Goal: Information Seeking & Learning: Check status

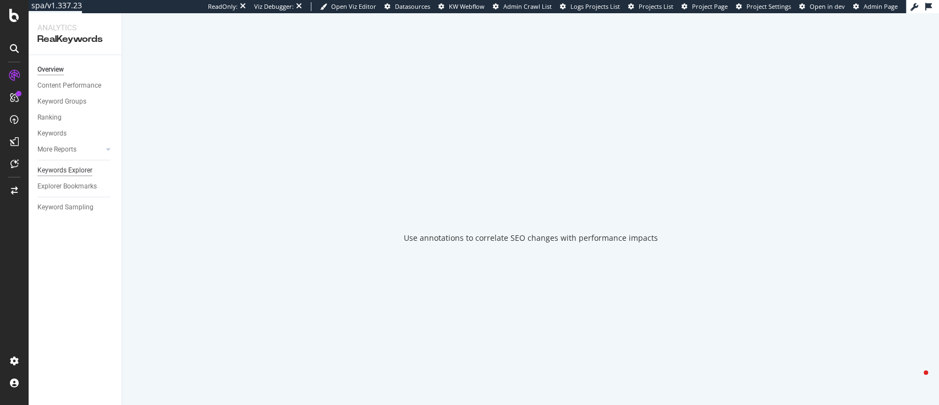
click at [71, 178] on div "Explorer Bookmarks" at bounding box center [79, 186] width 84 height 16
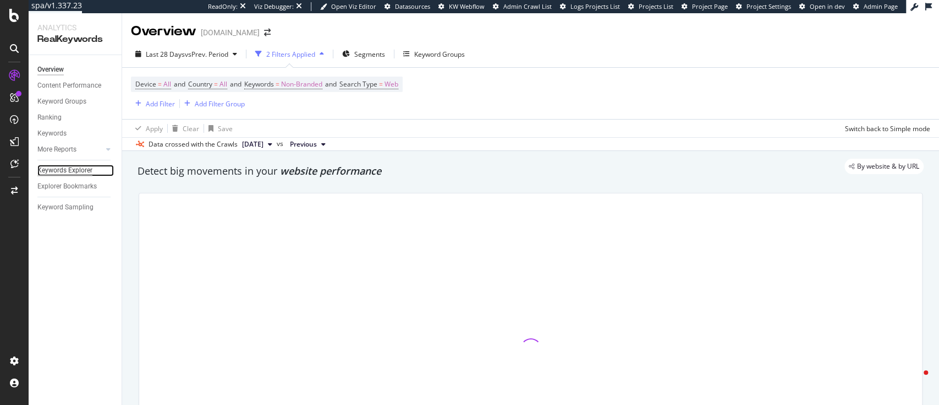
click at [83, 169] on div "Keywords Explorer" at bounding box center [64, 171] width 55 height 12
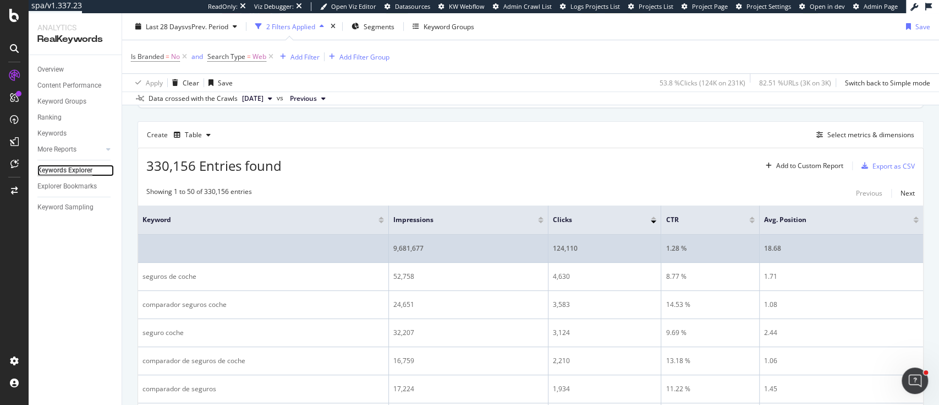
scroll to position [286, 0]
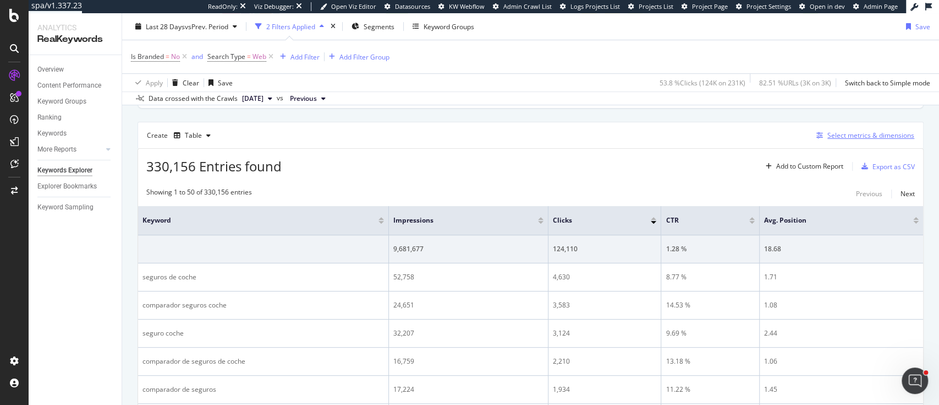
click at [828, 136] on div "Select metrics & dimensions" at bounding box center [871, 134] width 87 height 9
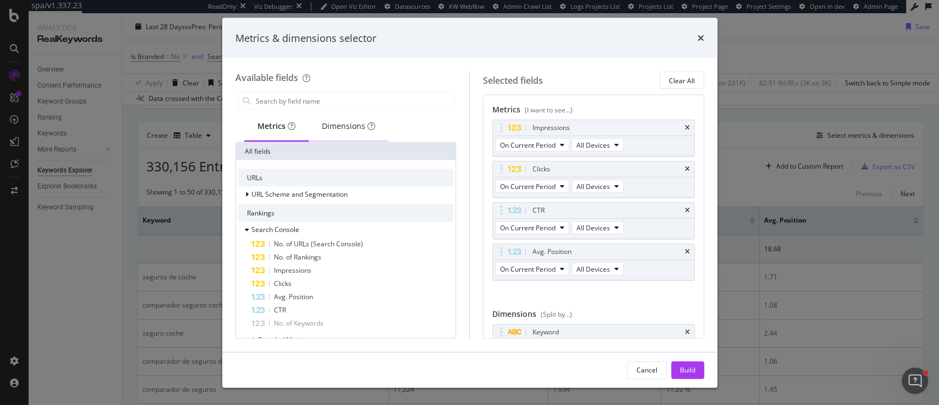
click at [342, 125] on div "Dimensions" at bounding box center [348, 126] width 53 height 11
click at [299, 103] on input "modal" at bounding box center [354, 100] width 199 height 17
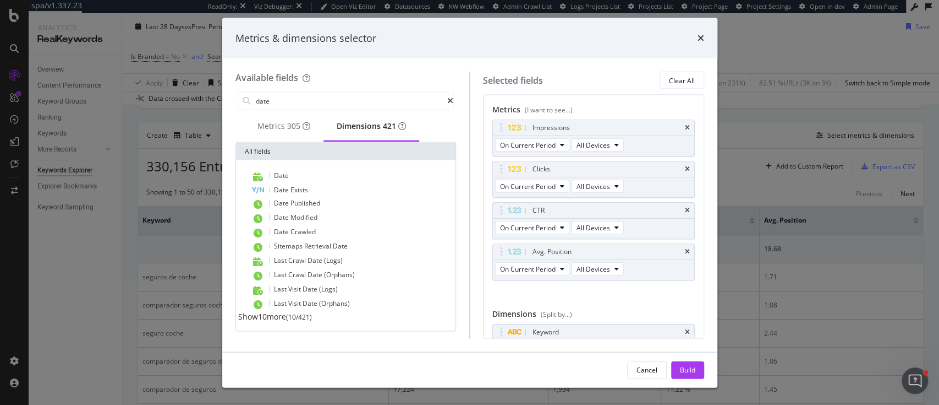
click at [274, 321] on span "Show 10 more" at bounding box center [262, 316] width 48 height 10
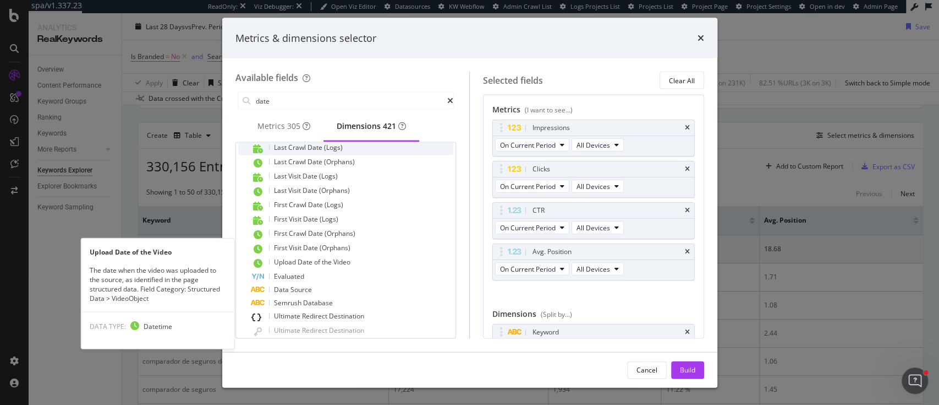
scroll to position [141, 0]
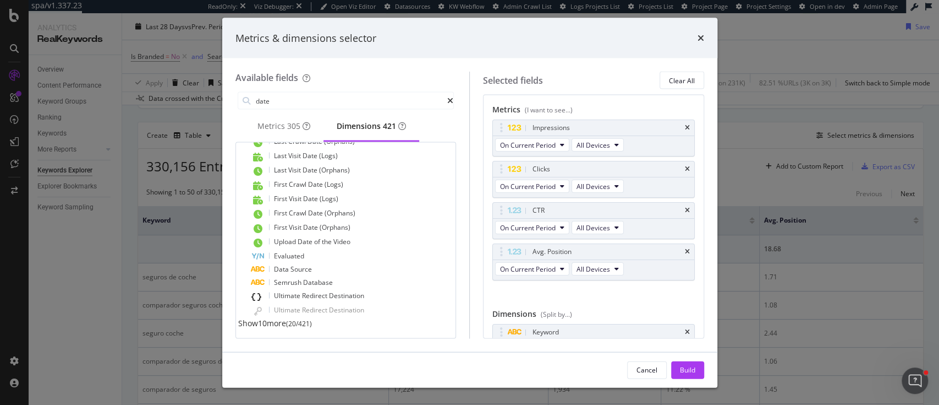
click at [274, 323] on span "Show 10 more" at bounding box center [262, 323] width 48 height 10
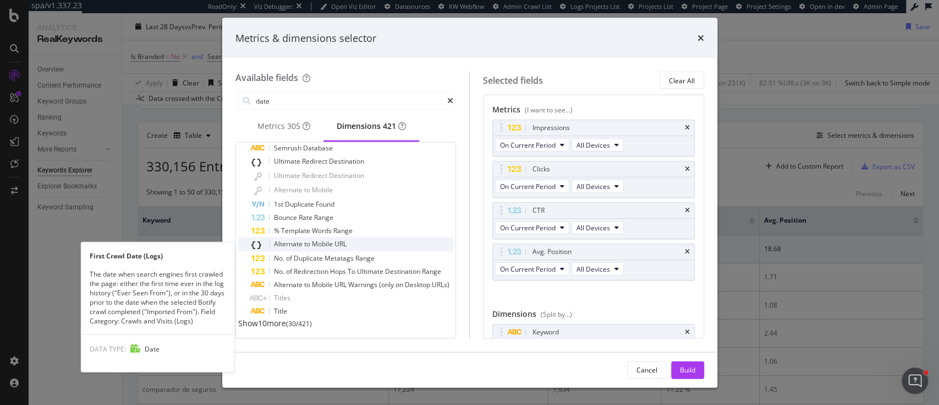
scroll to position [0, 0]
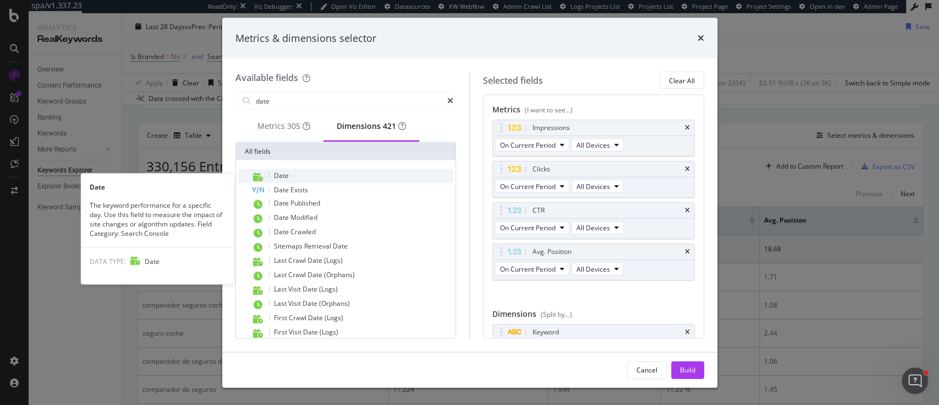
click at [321, 177] on div "Date" at bounding box center [353, 176] width 203 height 14
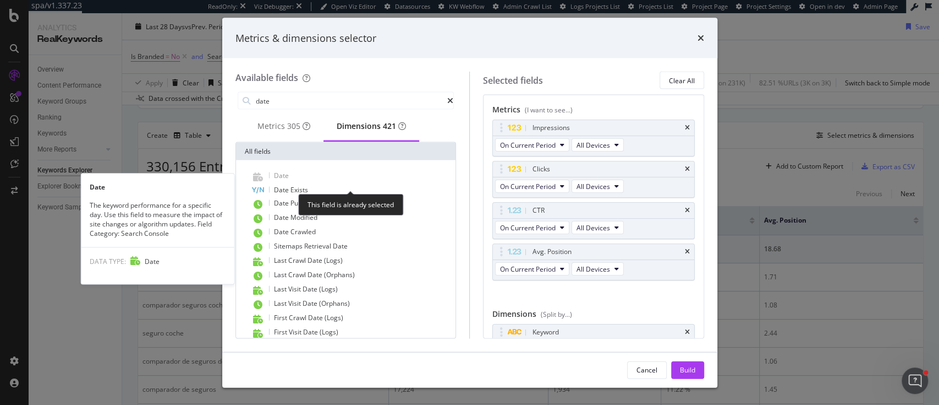
scroll to position [22, 0]
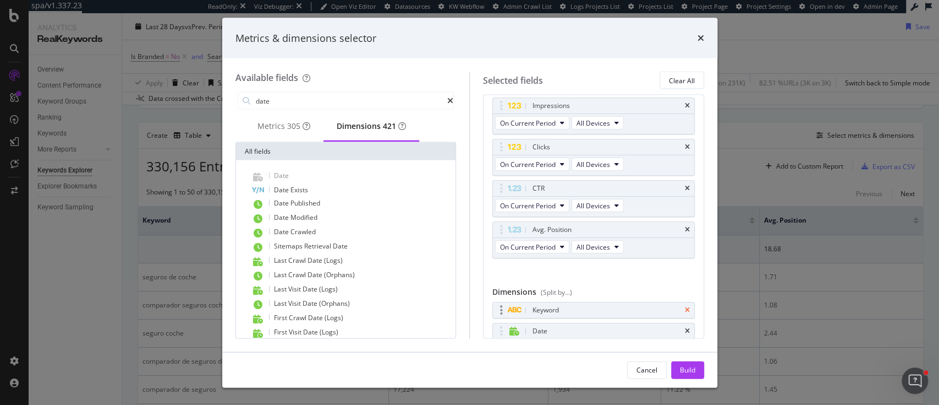
click at [685, 310] on icon "times" at bounding box center [687, 310] width 5 height 7
click at [304, 117] on div "Metrics 305" at bounding box center [283, 127] width 79 height 30
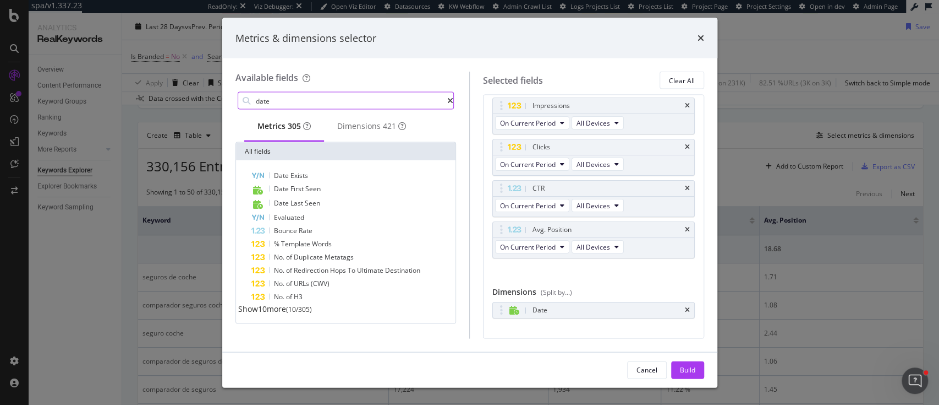
click at [292, 103] on input "date" at bounding box center [351, 100] width 193 height 17
click at [357, 139] on div "Dimensions 165" at bounding box center [371, 127] width 95 height 30
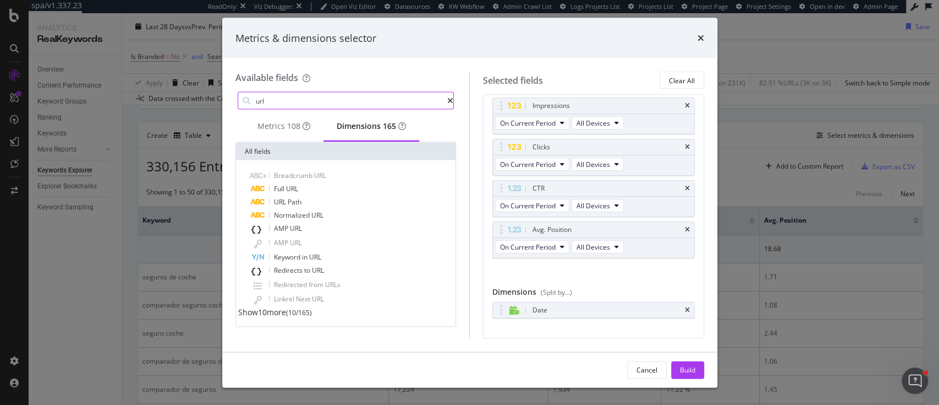
click at [331, 103] on input "url" at bounding box center [351, 100] width 193 height 17
click at [291, 188] on span "URL" at bounding box center [292, 188] width 12 height 9
click at [274, 132] on div "Metrics 108" at bounding box center [284, 126] width 53 height 11
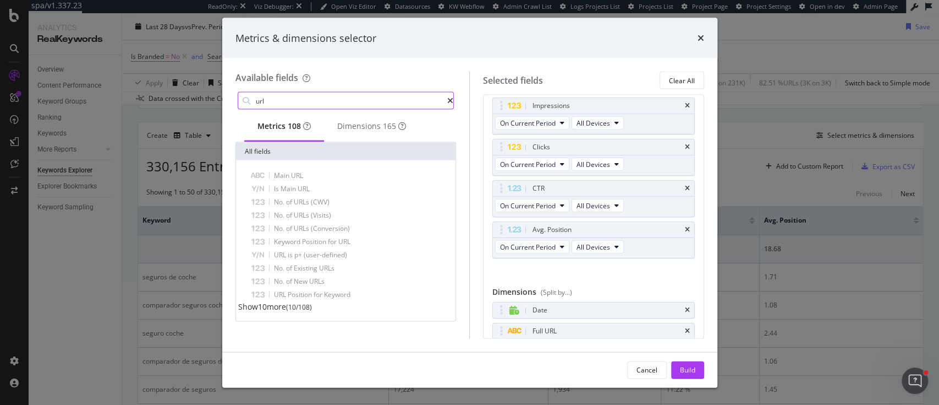
click at [271, 99] on input "url" at bounding box center [351, 100] width 193 height 17
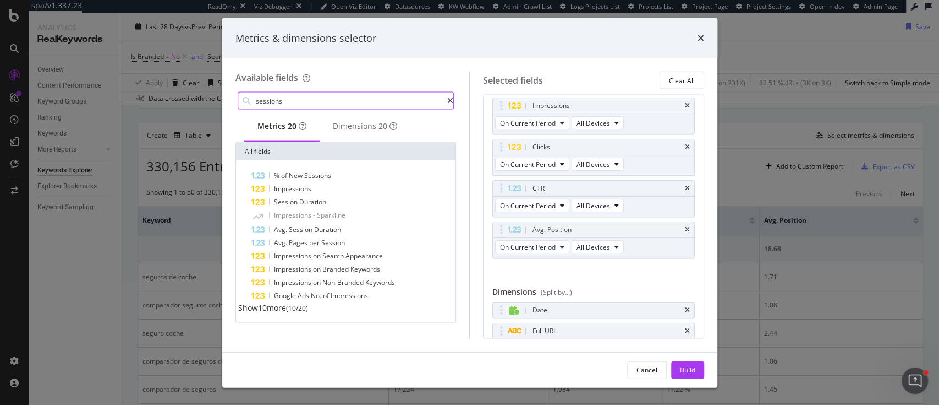
type input "sessions"
click at [283, 313] on span "Show 10 more" at bounding box center [262, 307] width 48 height 10
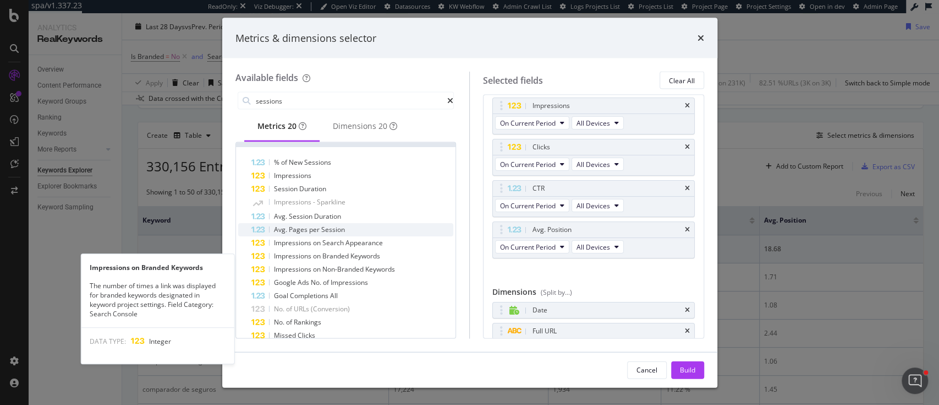
scroll to position [0, 0]
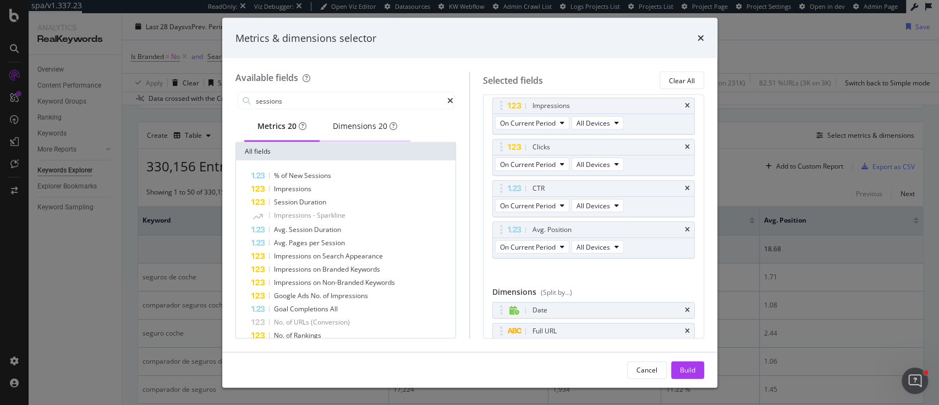
click at [365, 138] on div "Dimensions 20" at bounding box center [365, 127] width 91 height 30
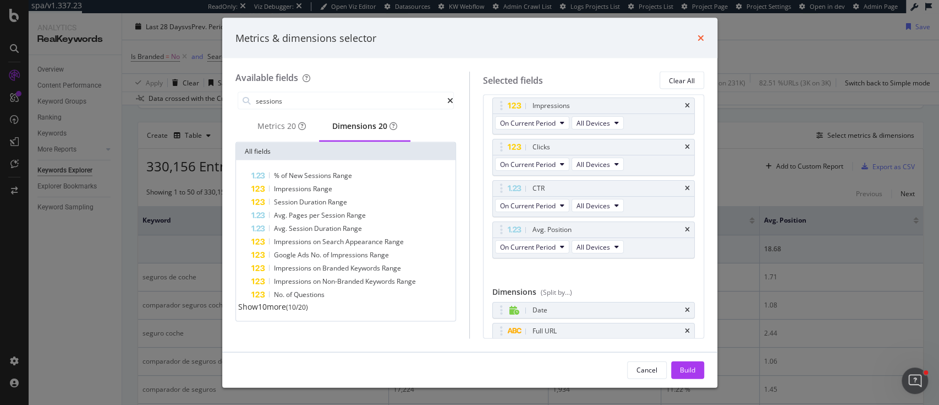
click at [700, 40] on icon "times" at bounding box center [701, 38] width 7 height 9
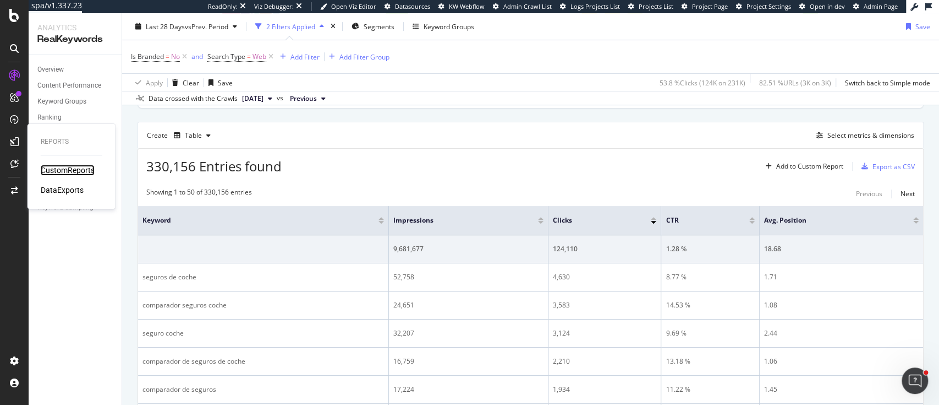
click at [55, 170] on div "CustomReports" at bounding box center [68, 170] width 54 height 11
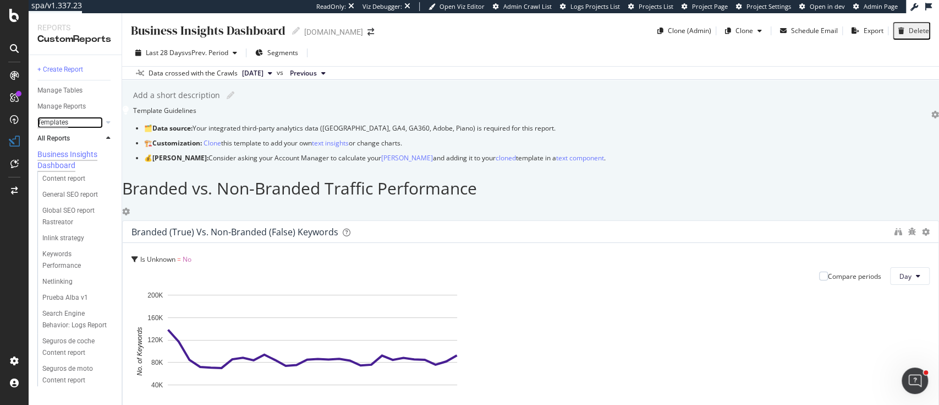
click at [62, 122] on div "Templates" at bounding box center [52, 123] width 31 height 12
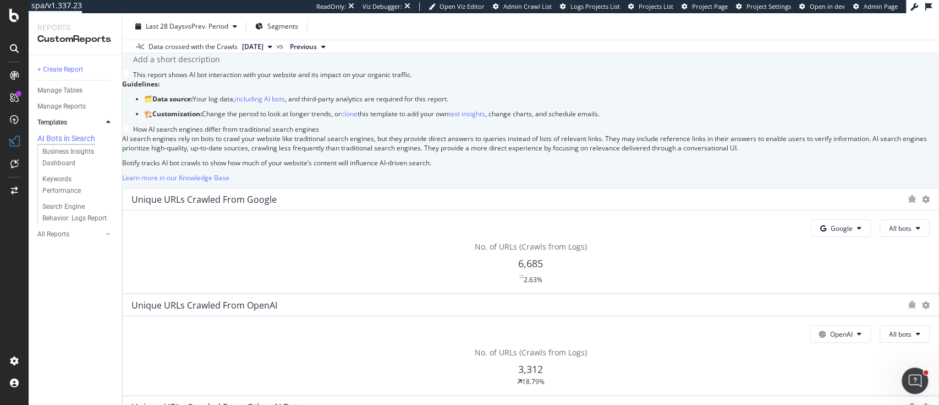
scroll to position [36, 0]
click at [64, 159] on div "Business Insights Dashboard" at bounding box center [73, 157] width 63 height 23
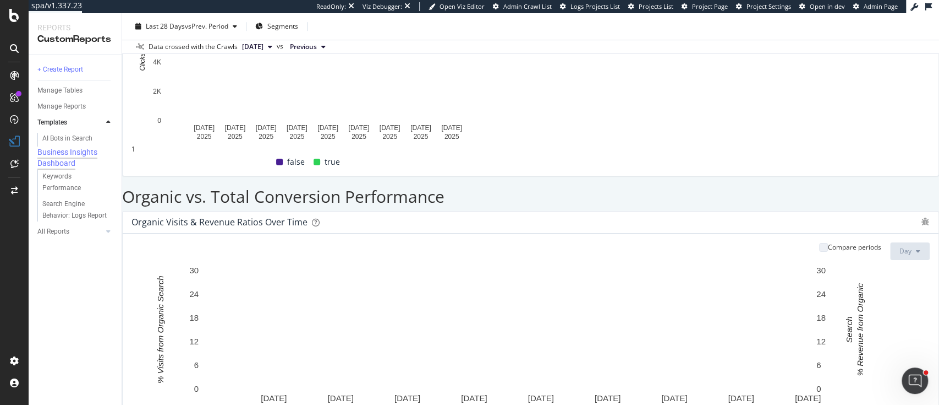
scroll to position [454, 0]
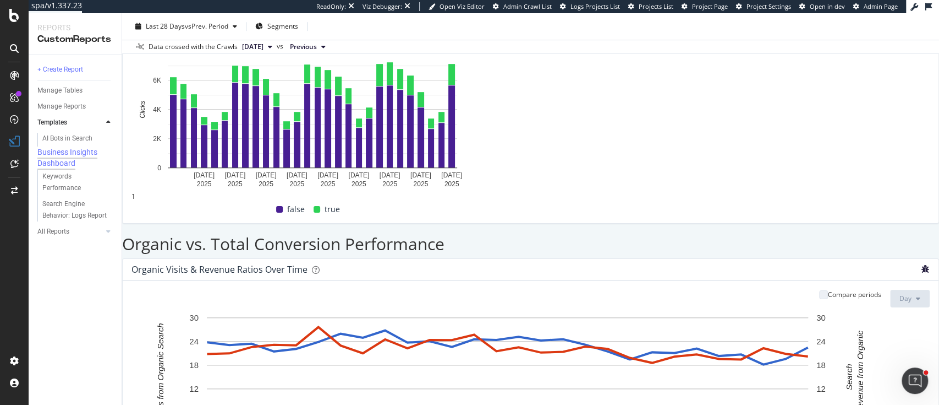
click at [922, 265] on icon "bug" at bounding box center [926, 269] width 8 height 8
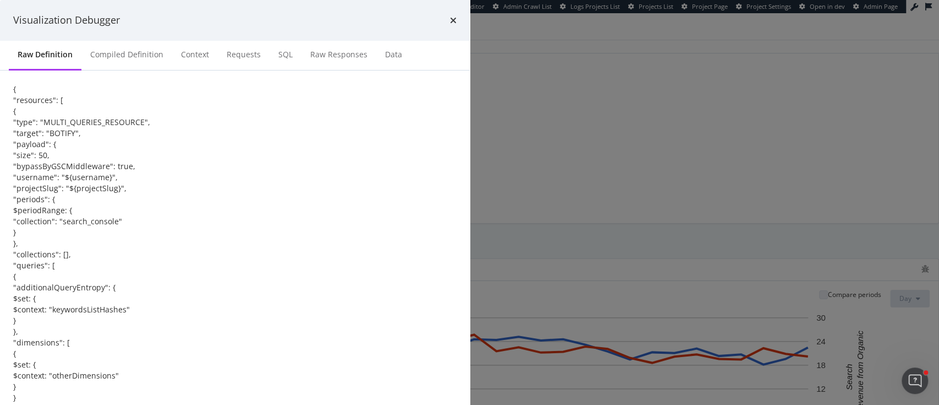
scroll to position [436, 0]
click at [270, 70] on div "Requests" at bounding box center [244, 55] width 52 height 30
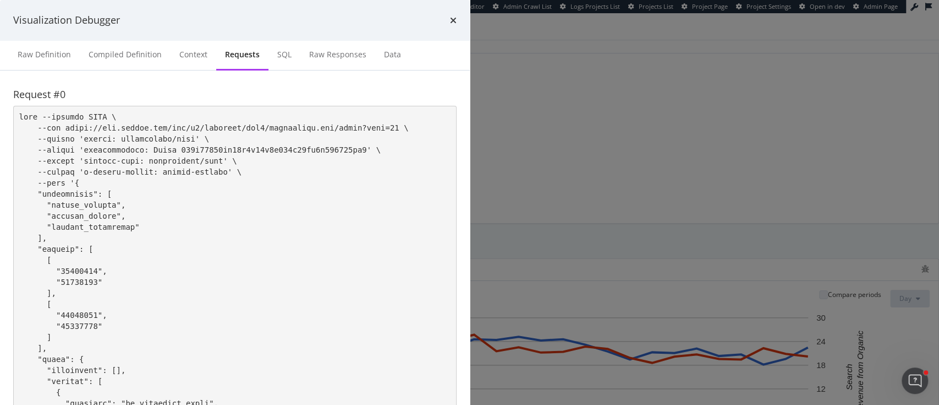
scroll to position [414, 0]
click at [470, 41] on div "Visualization Debugger" at bounding box center [235, 20] width 470 height 41
click at [457, 25] on icon "times" at bounding box center [453, 20] width 7 height 9
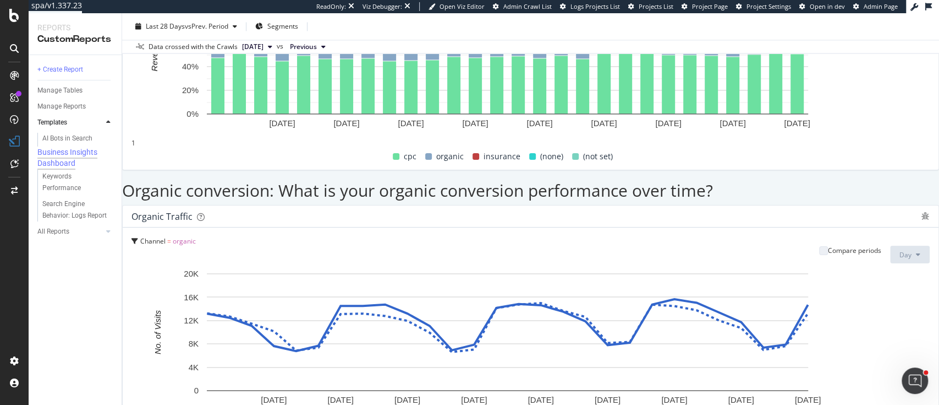
scroll to position [1039, 0]
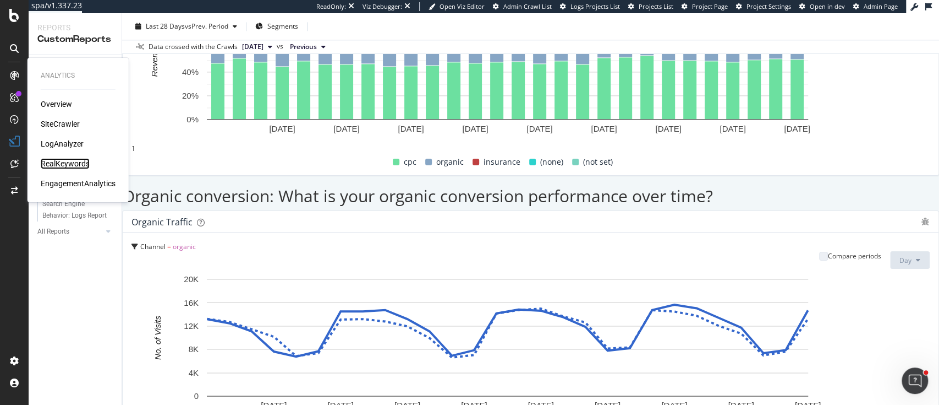
click at [54, 159] on div "RealKeywords" at bounding box center [65, 163] width 49 height 11
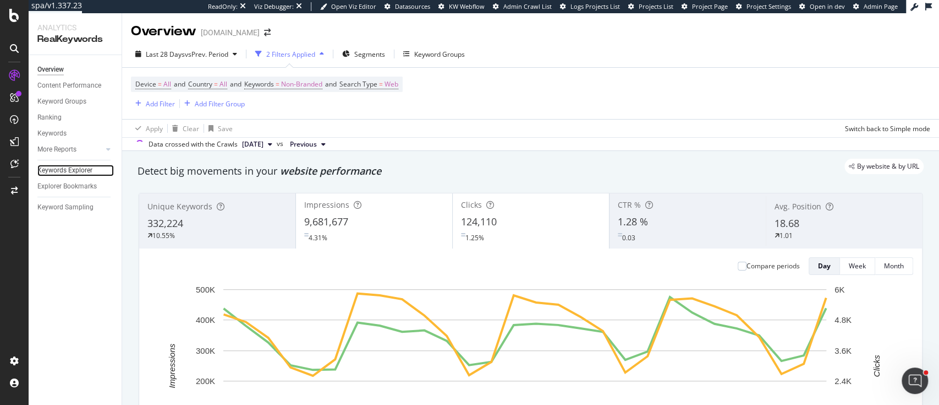
click at [94, 168] on link "Keywords Explorer" at bounding box center [75, 171] width 76 height 12
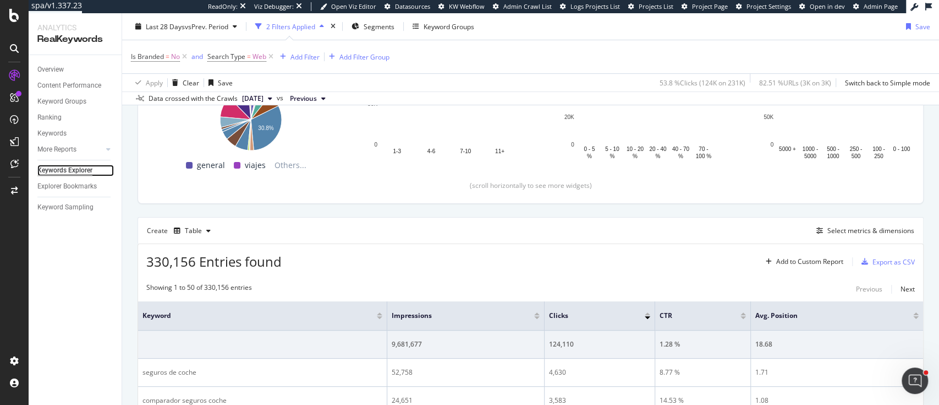
scroll to position [192, 0]
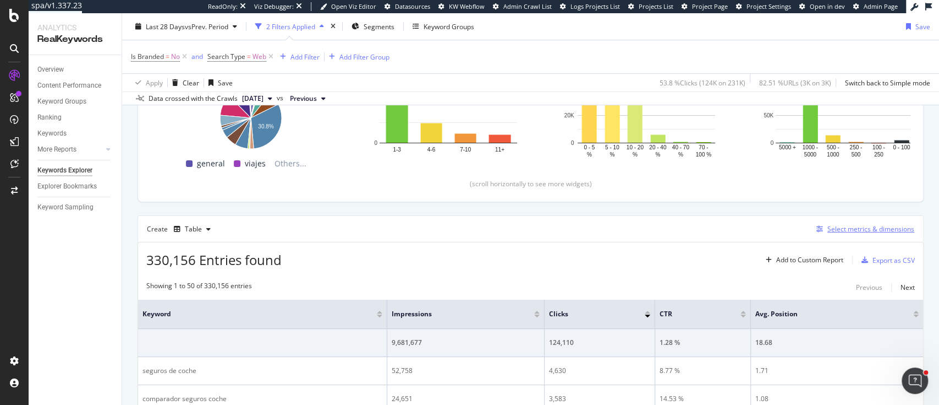
click at [833, 231] on div "Select metrics & dimensions" at bounding box center [871, 228] width 87 height 9
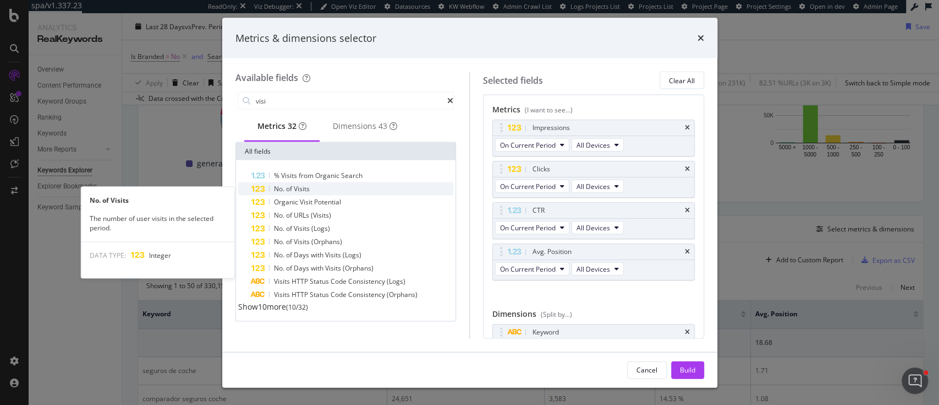
click at [319, 192] on div "No. of Visits" at bounding box center [353, 188] width 203 height 13
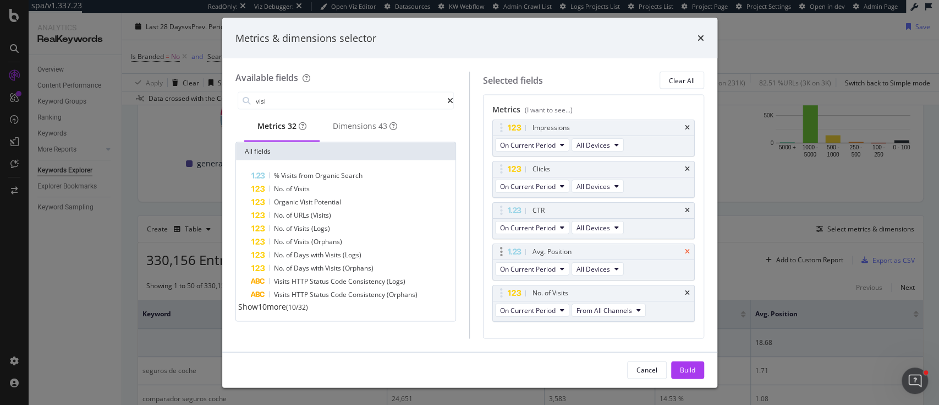
click at [685, 249] on icon "times" at bounding box center [687, 251] width 5 height 7
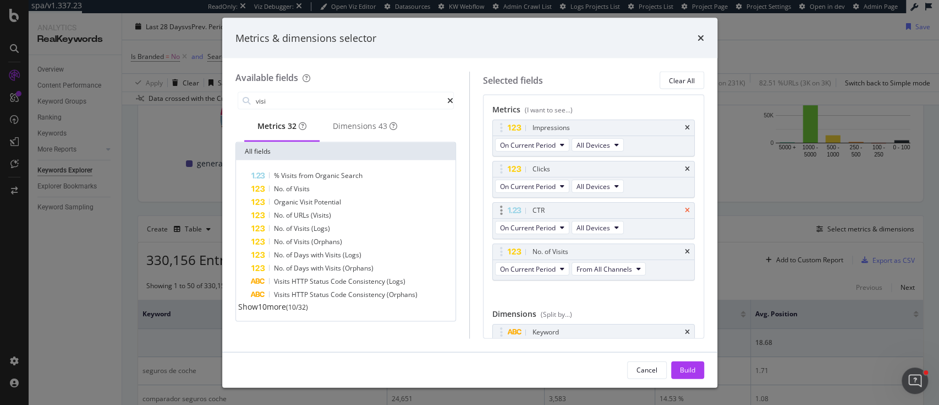
click at [685, 210] on icon "times" at bounding box center [687, 210] width 5 height 7
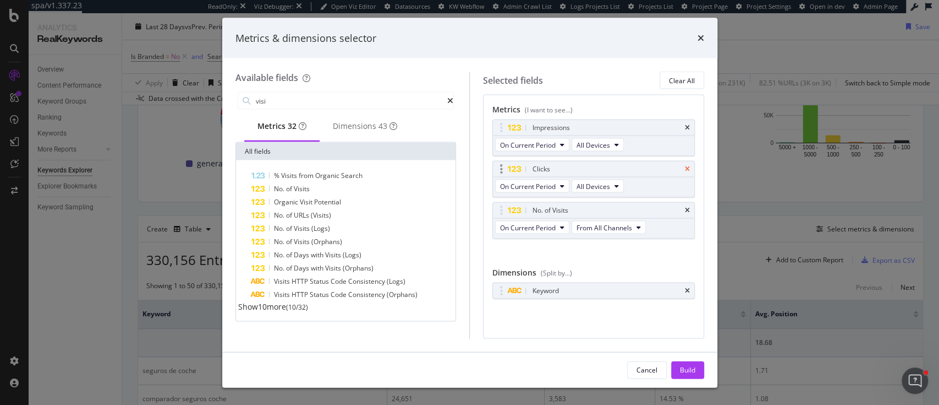
click at [686, 168] on icon "times" at bounding box center [687, 169] width 5 height 7
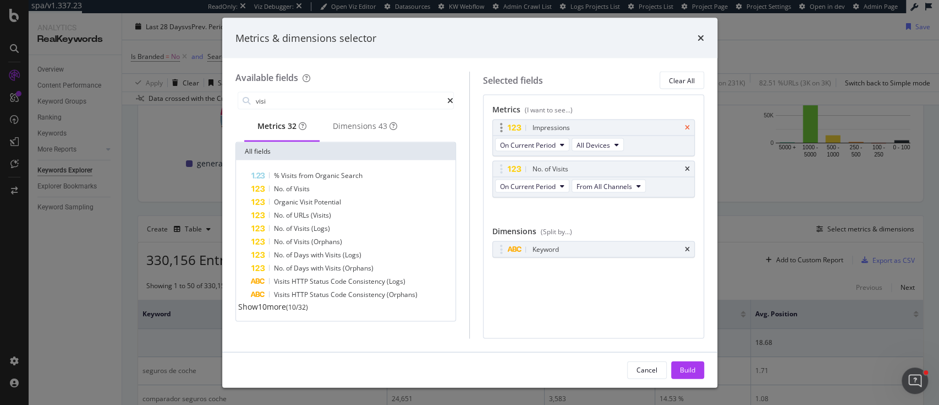
click at [688, 129] on icon "times" at bounding box center [687, 127] width 5 height 7
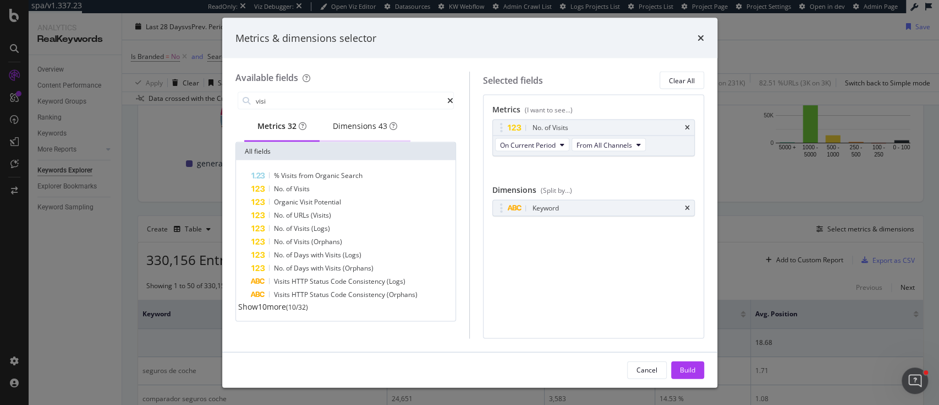
click at [355, 129] on div "Dimensions 43" at bounding box center [365, 126] width 64 height 11
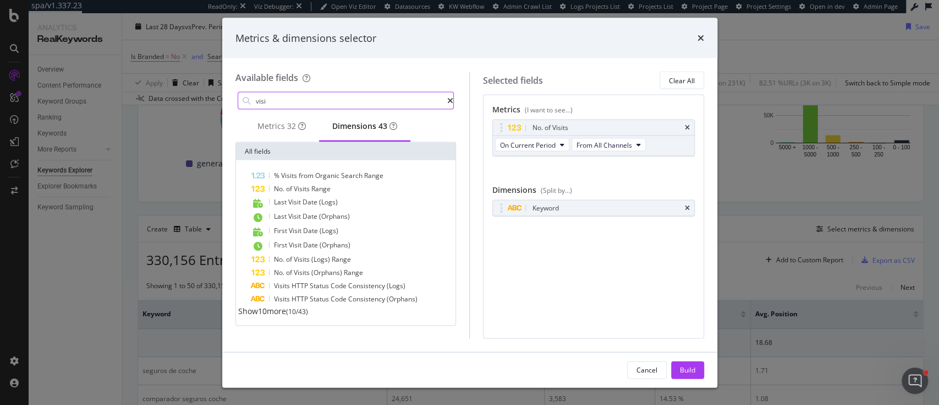
click at [321, 94] on input "visi" at bounding box center [351, 100] width 193 height 17
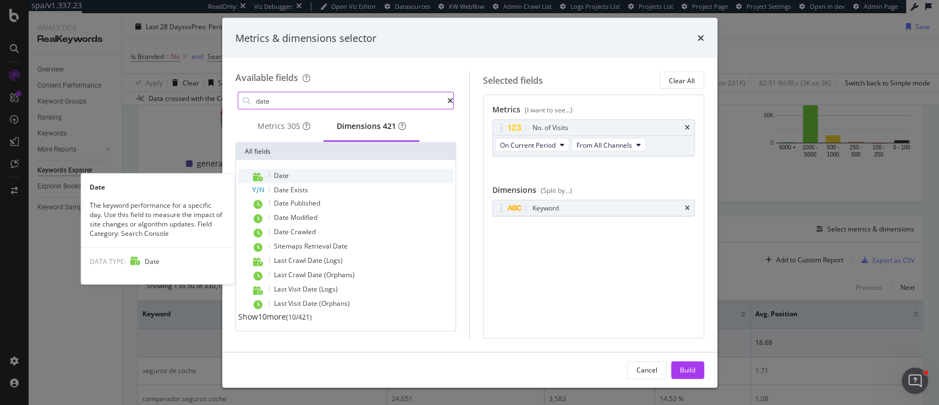
type input "date"
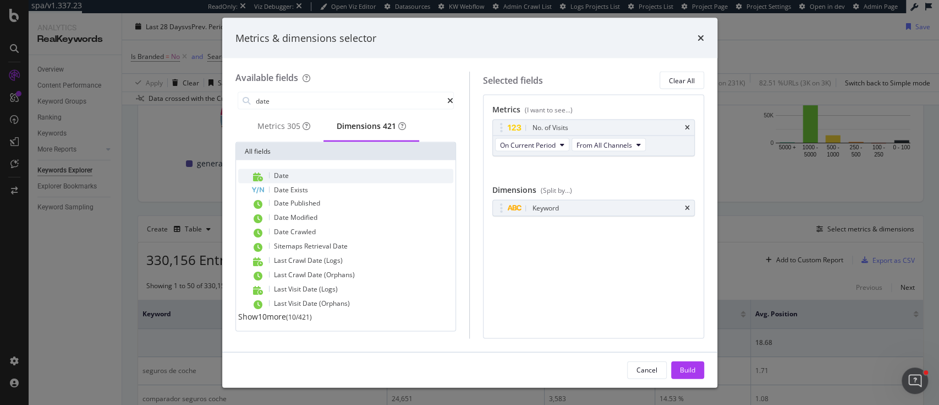
drag, startPoint x: 294, startPoint y: 174, endPoint x: 275, endPoint y: 180, distance: 20.0
click at [275, 180] on span "Date" at bounding box center [281, 175] width 15 height 9
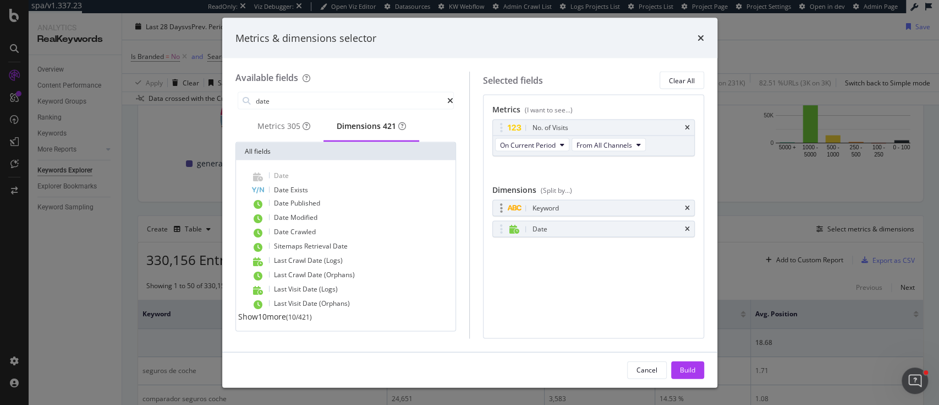
click at [684, 204] on div "Keyword" at bounding box center [593, 207] width 201 height 15
click at [687, 207] on icon "times" at bounding box center [687, 208] width 5 height 7
click at [688, 371] on div "Build" at bounding box center [687, 368] width 15 height 9
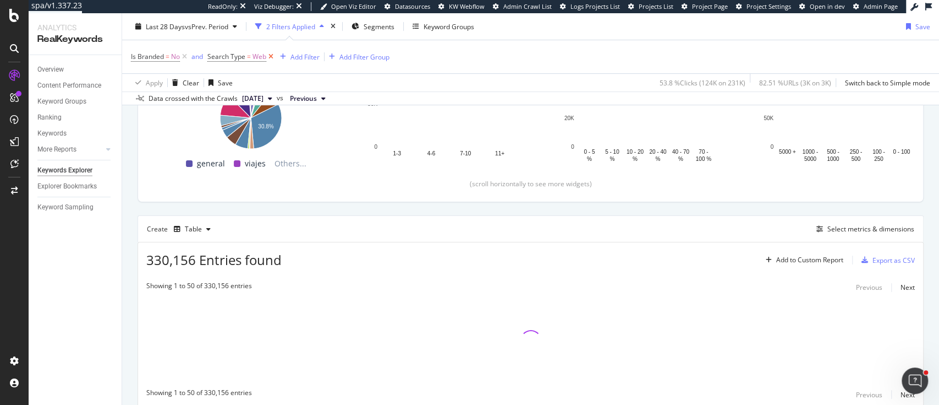
click at [272, 55] on icon at bounding box center [270, 56] width 9 height 11
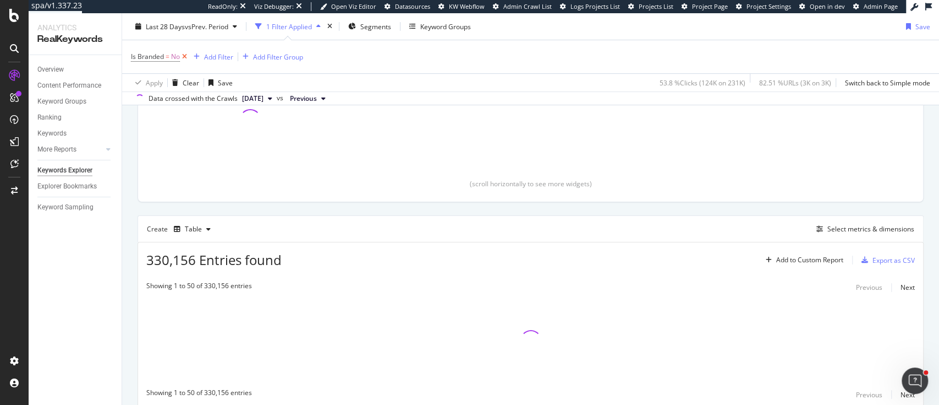
click at [182, 56] on icon at bounding box center [184, 56] width 9 height 11
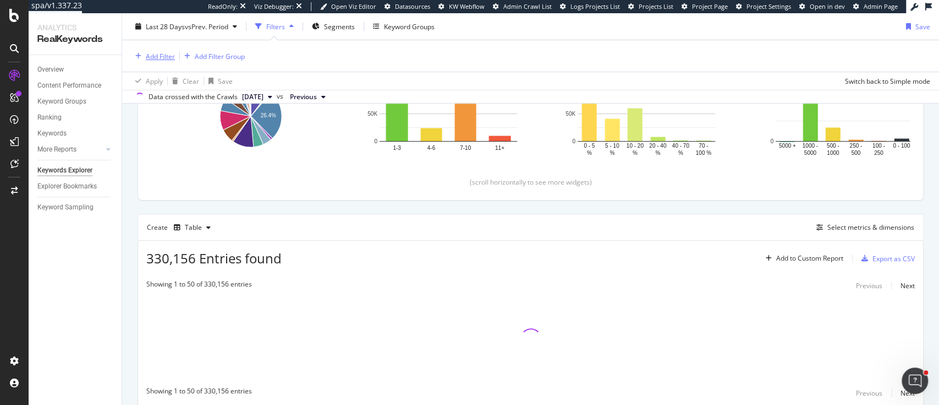
click at [158, 54] on div "Add Filter" at bounding box center [160, 55] width 29 height 9
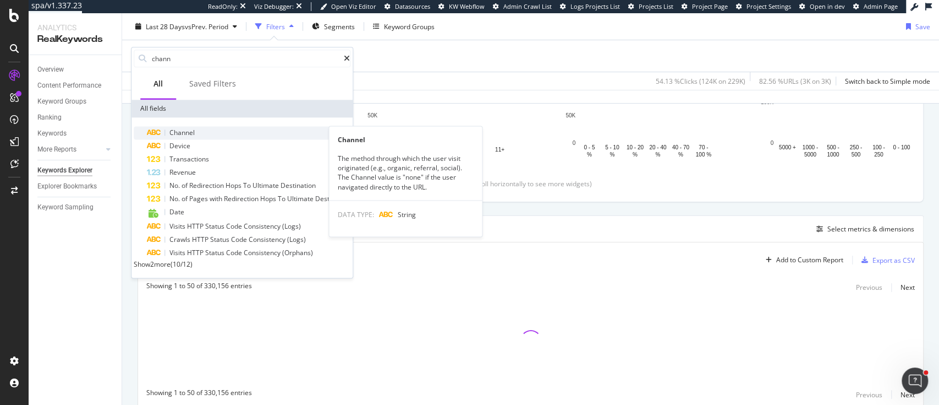
type input "chann"
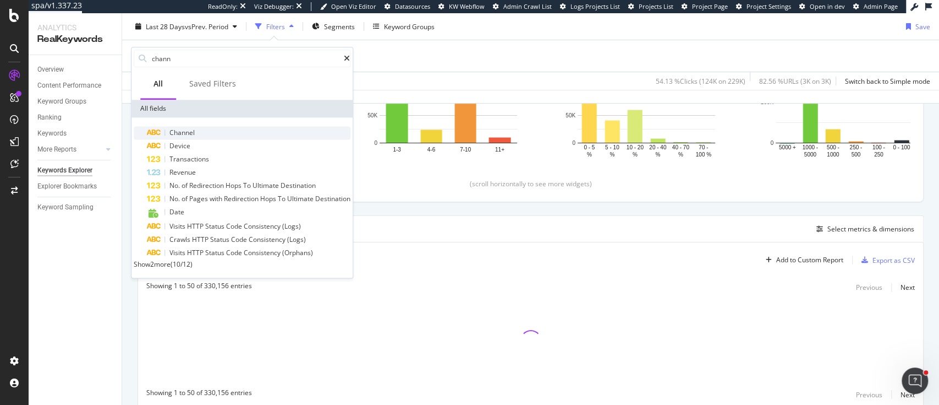
click at [189, 131] on span "Channel" at bounding box center [182, 132] width 25 height 9
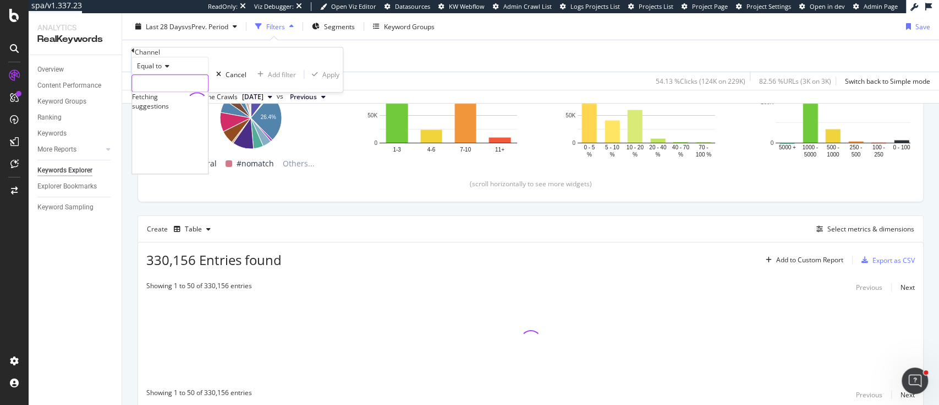
click at [173, 91] on input "text" at bounding box center [170, 83] width 76 height 17
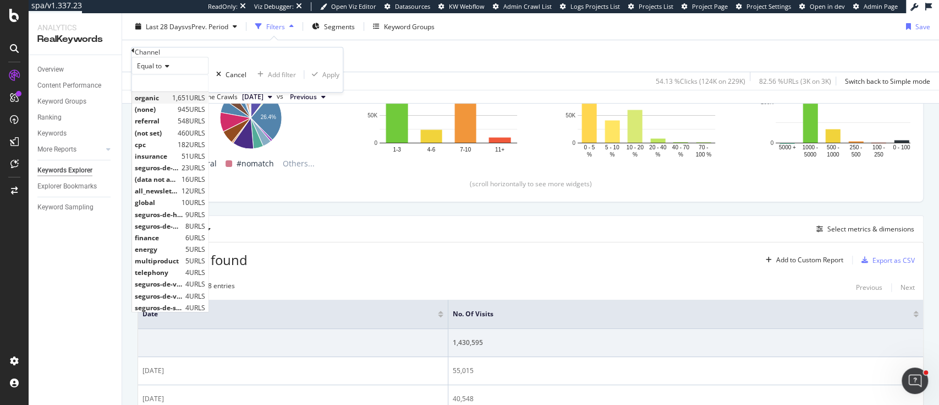
click at [170, 102] on span "organic" at bounding box center [152, 97] width 35 height 9
type input "organic"
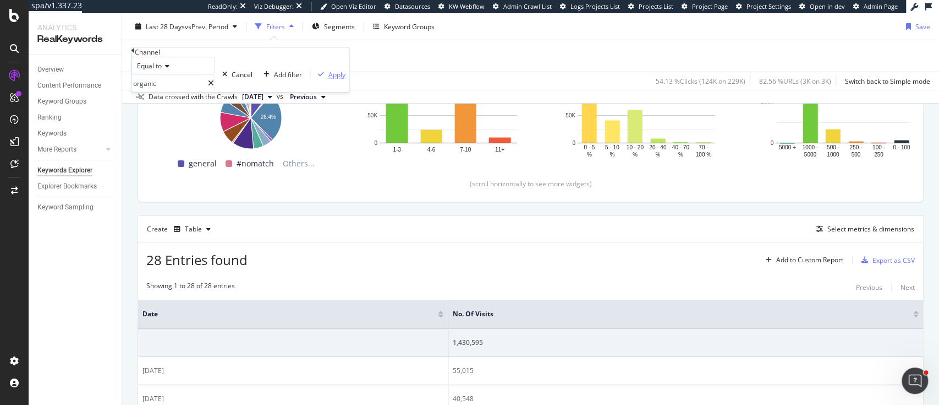
click at [329, 79] on div "Apply" at bounding box center [337, 74] width 17 height 9
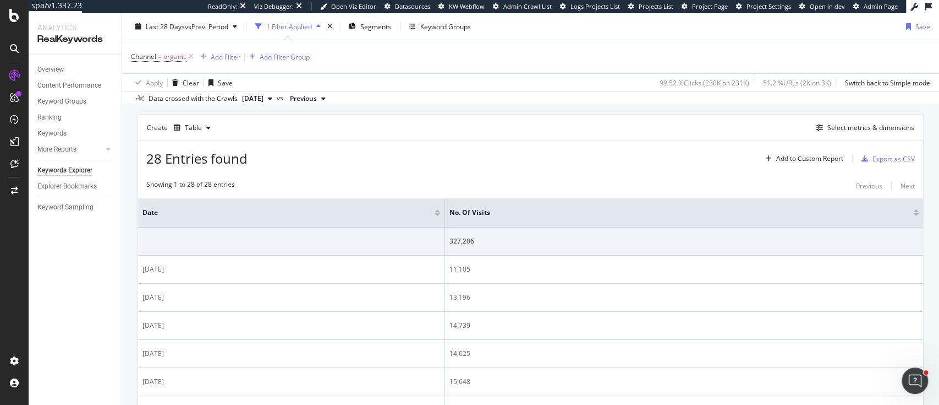
scroll to position [296, 0]
click at [815, 125] on div "button" at bounding box center [819, 125] width 15 height 7
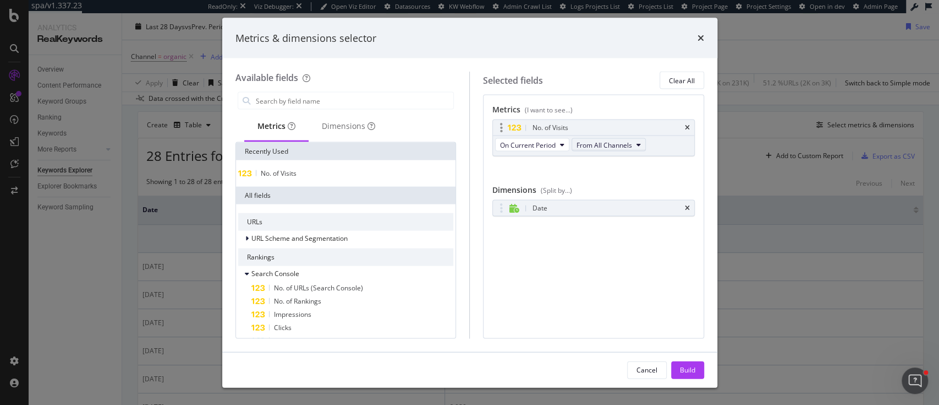
click at [608, 147] on span "From All Channels" at bounding box center [605, 144] width 56 height 9
click at [604, 182] on span "Organic" at bounding box center [609, 184] width 57 height 10
click at [682, 368] on div "Build" at bounding box center [687, 368] width 15 height 9
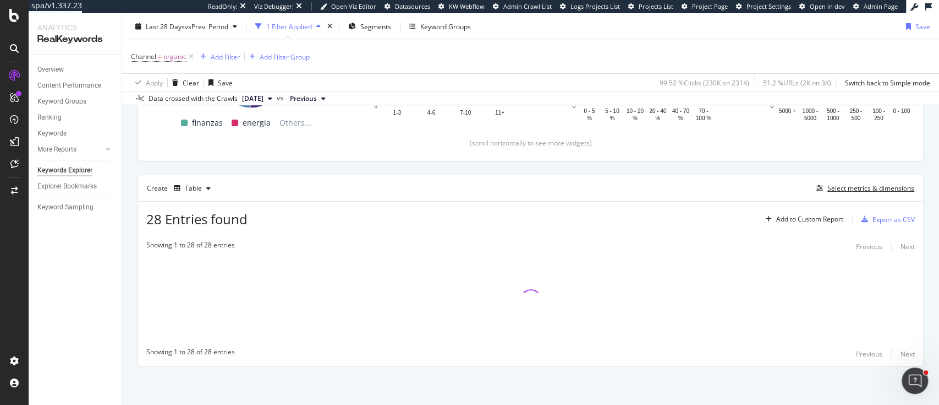
scroll to position [232, 0]
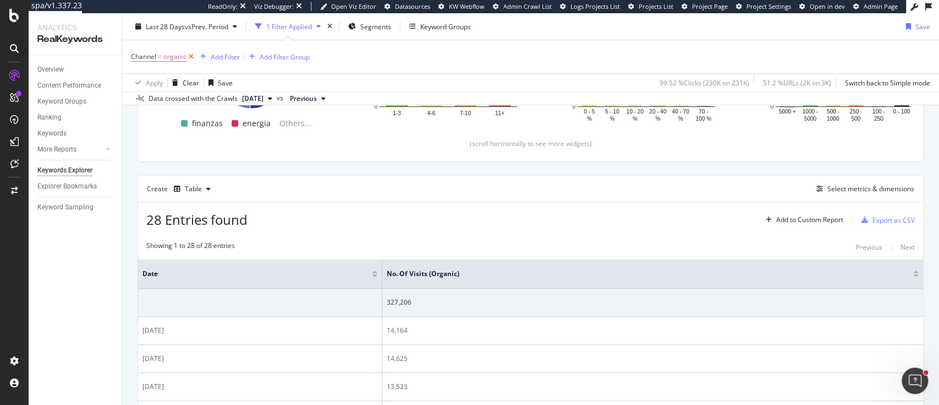
click at [192, 55] on icon at bounding box center [191, 56] width 9 height 11
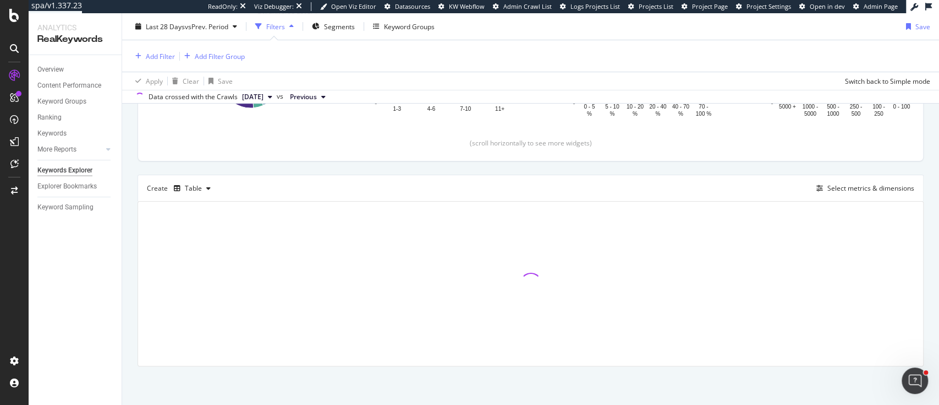
scroll to position [231, 0]
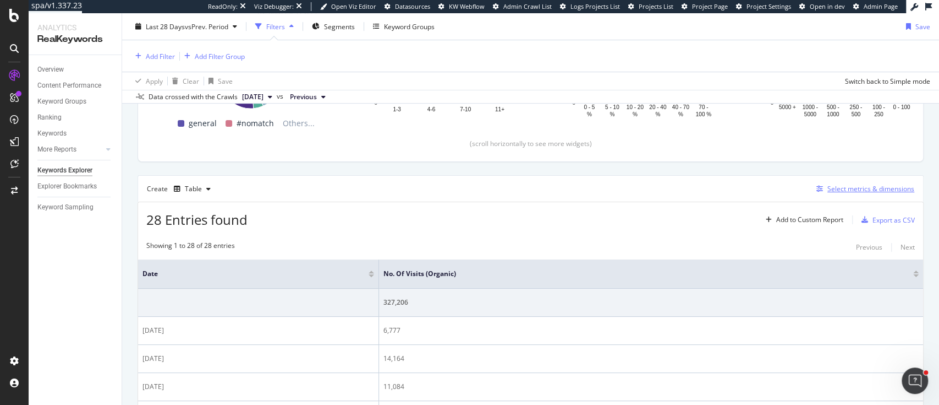
click at [832, 187] on div "Select metrics & dimensions" at bounding box center [871, 188] width 87 height 9
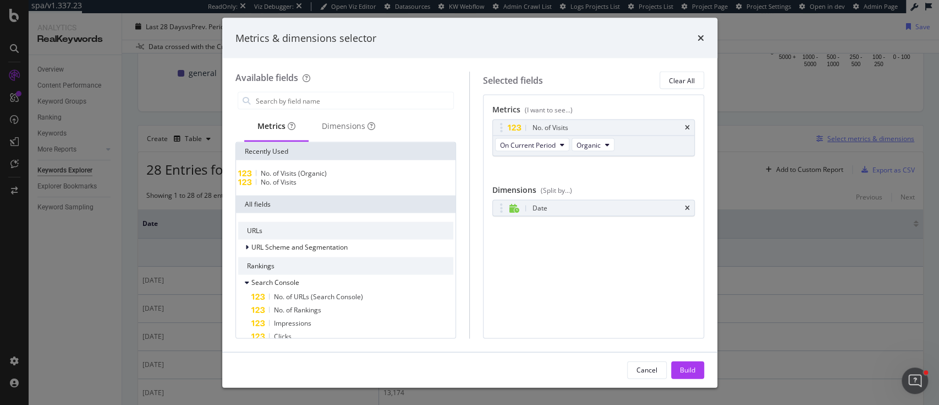
scroll to position [181, 0]
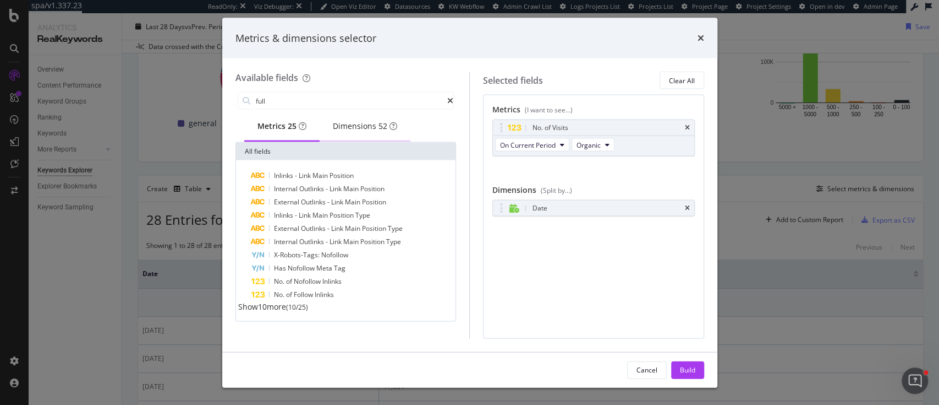
type input "full"
click at [360, 122] on div "Dimensions 52" at bounding box center [365, 126] width 64 height 11
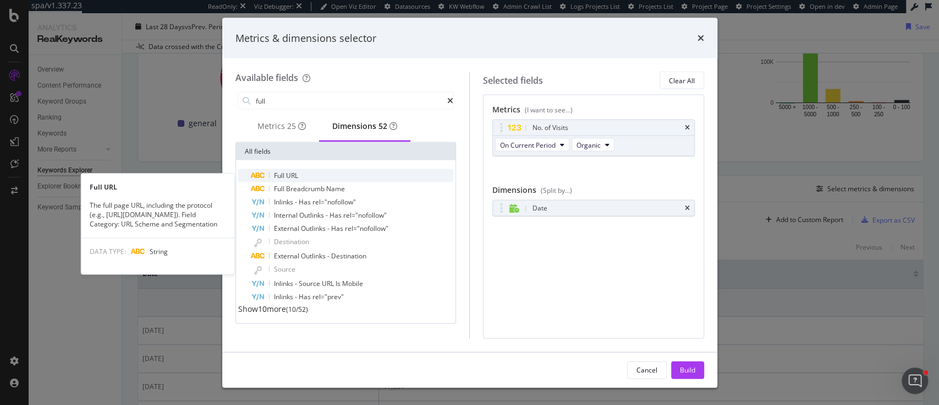
click at [303, 177] on div "Full URL" at bounding box center [353, 175] width 203 height 13
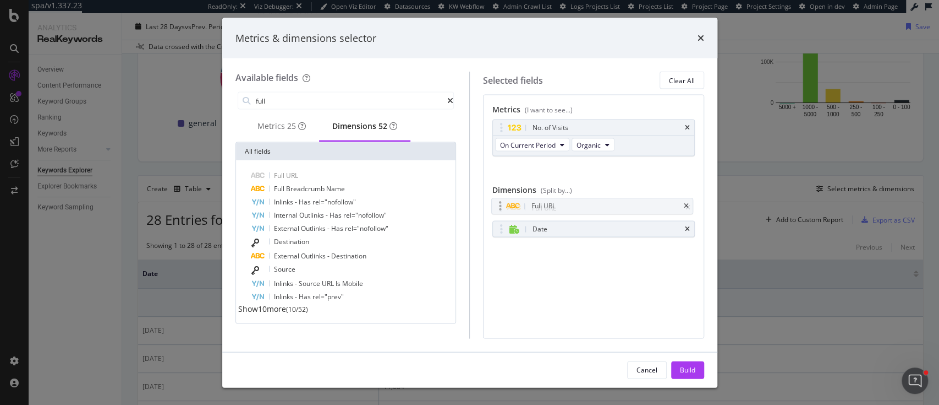
drag, startPoint x: 504, startPoint y: 228, endPoint x: 502, endPoint y: 205, distance: 22.6
click at [502, 205] on body "spa/v1.337.23 ReadOnly: Viz Debugger: Open Viz Editor Datasources KW Webflow Ad…" at bounding box center [469, 202] width 939 height 405
click at [683, 373] on div "Build" at bounding box center [687, 368] width 15 height 9
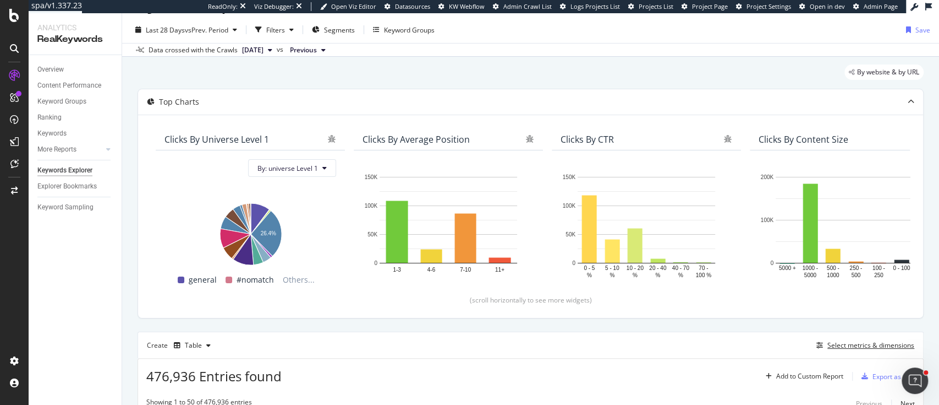
scroll to position [26, 0]
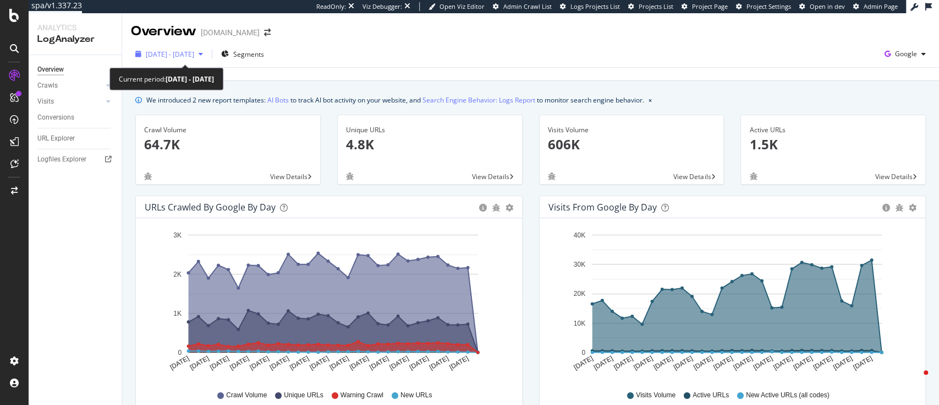
click at [194, 55] on span "2025 Aug. 12th - Sep. 10th" at bounding box center [170, 54] width 48 height 9
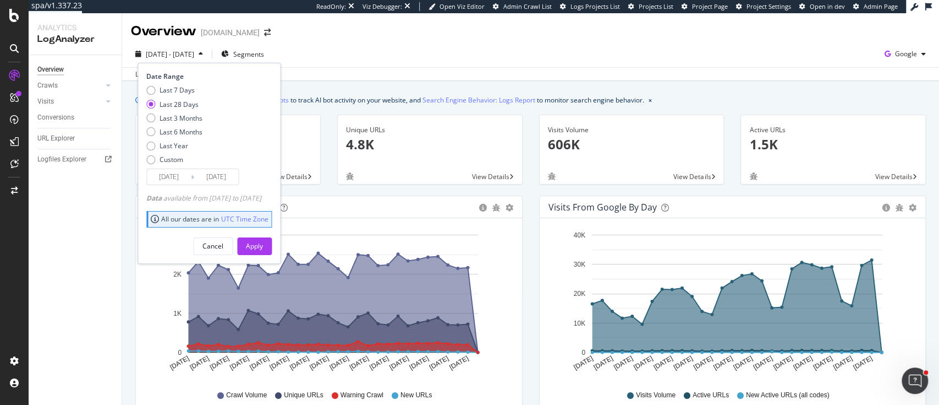
click at [170, 177] on input "2025/08/14" at bounding box center [169, 176] width 44 height 15
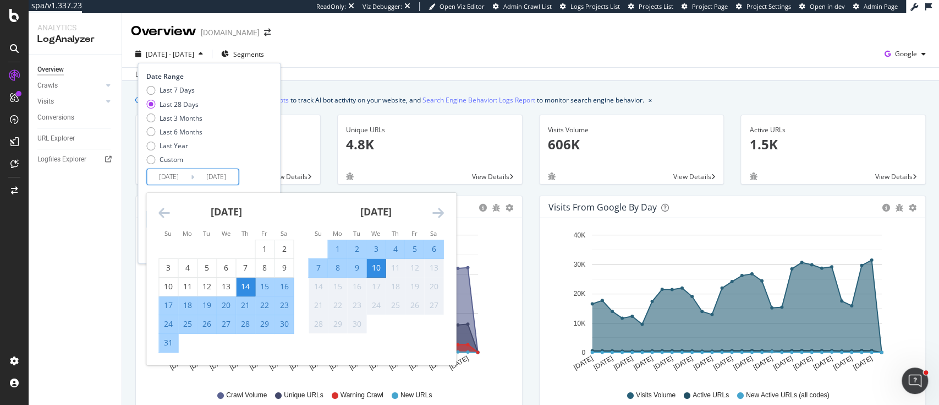
click at [166, 212] on icon "Move backward to switch to the previous month." at bounding box center [164, 212] width 12 height 13
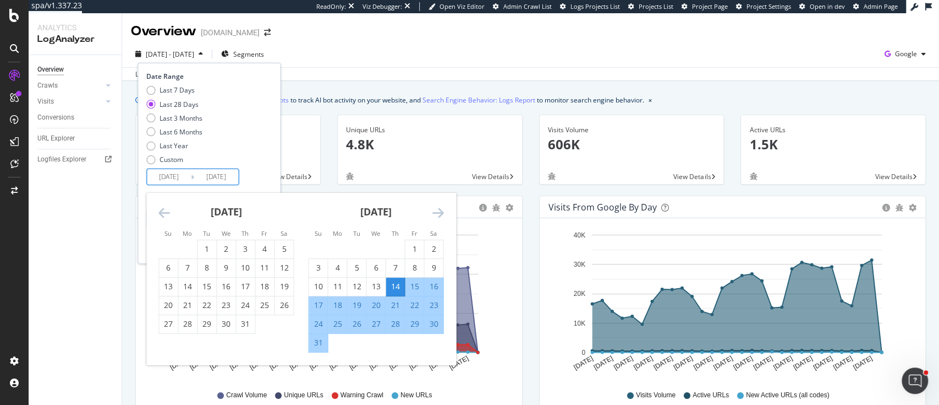
click at [166, 212] on icon "Move backward to switch to the previous month." at bounding box center [164, 212] width 12 height 13
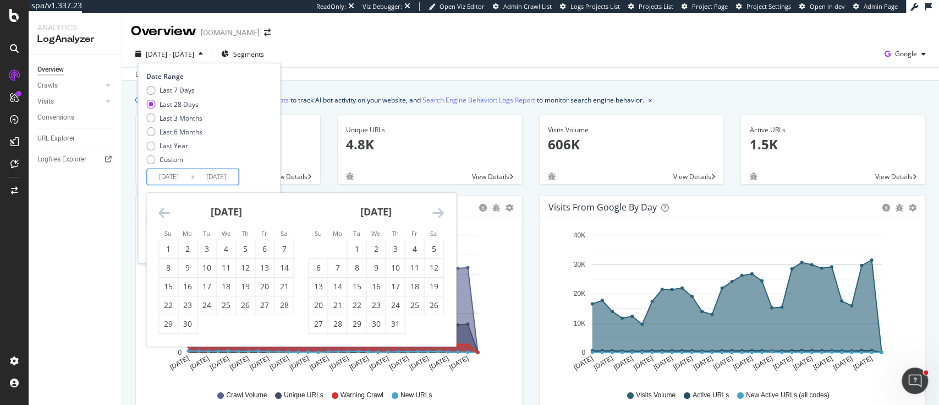
click at [166, 212] on icon "Move backward to switch to the previous month." at bounding box center [164, 212] width 12 height 13
click at [244, 286] on div "15" at bounding box center [245, 286] width 19 height 11
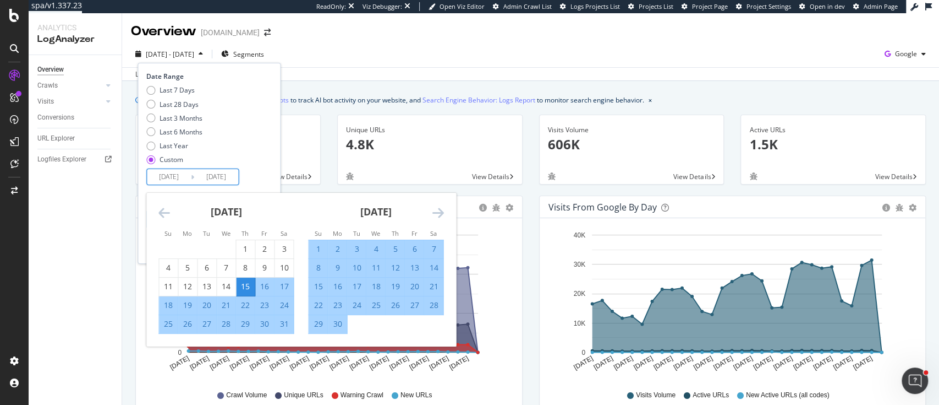
type input "2025/05/15"
click at [441, 210] on icon "Move forward to switch to the next month." at bounding box center [438, 212] width 12 height 13
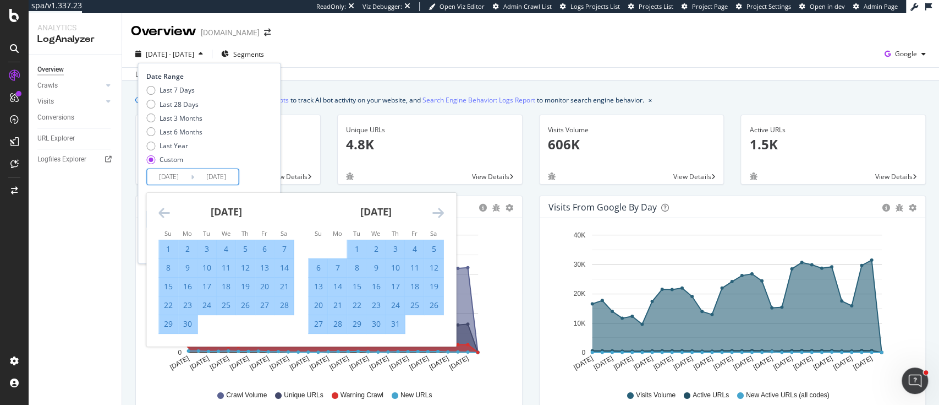
click at [442, 208] on icon "Move forward to switch to the next month." at bounding box center [438, 212] width 12 height 13
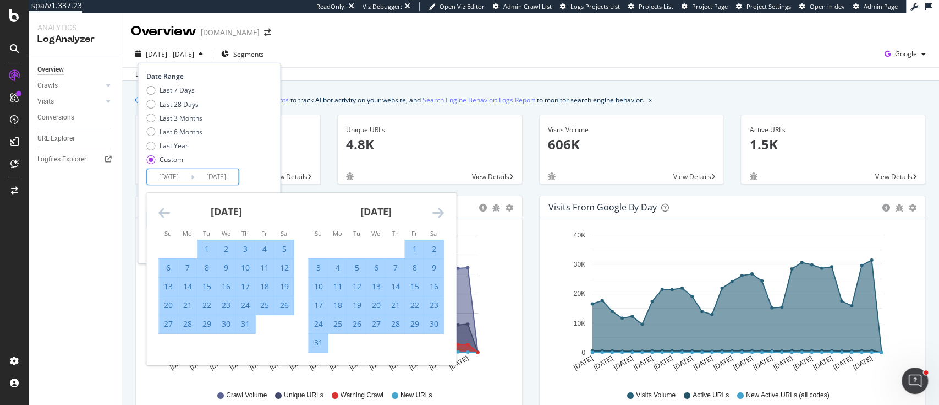
click at [443, 209] on icon "Move forward to switch to the next month." at bounding box center [438, 212] width 12 height 13
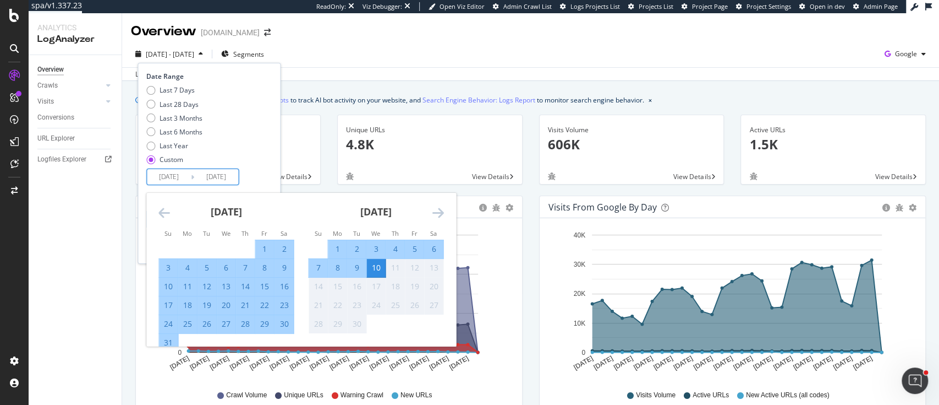
click at [233, 152] on div "Last 7 Days Last 28 Days Last 3 Months Last 6 Months Last Year Custom" at bounding box center [207, 126] width 123 height 83
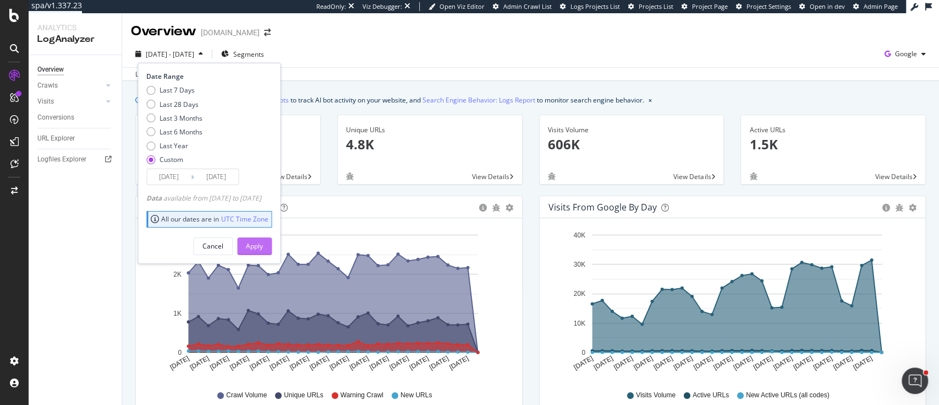
click at [263, 252] on div "Apply" at bounding box center [254, 246] width 17 height 17
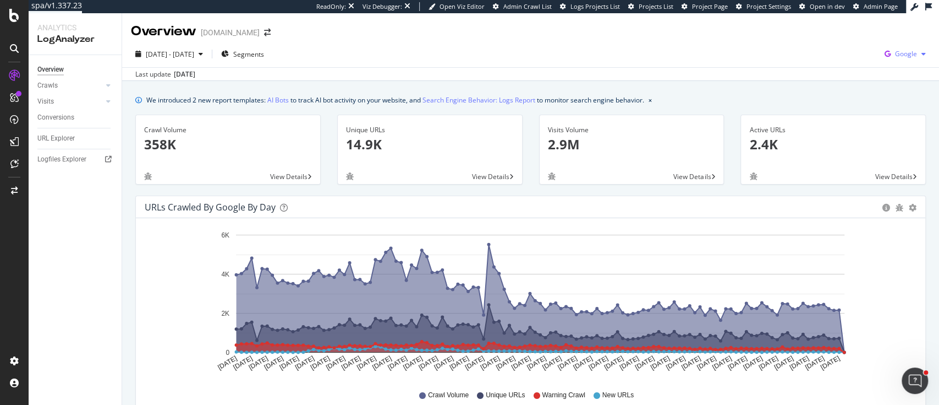
click at [704, 51] on icon "button" at bounding box center [888, 53] width 15 height 15
click at [704, 38] on div "Bing" at bounding box center [831, 44] width 76 height 16
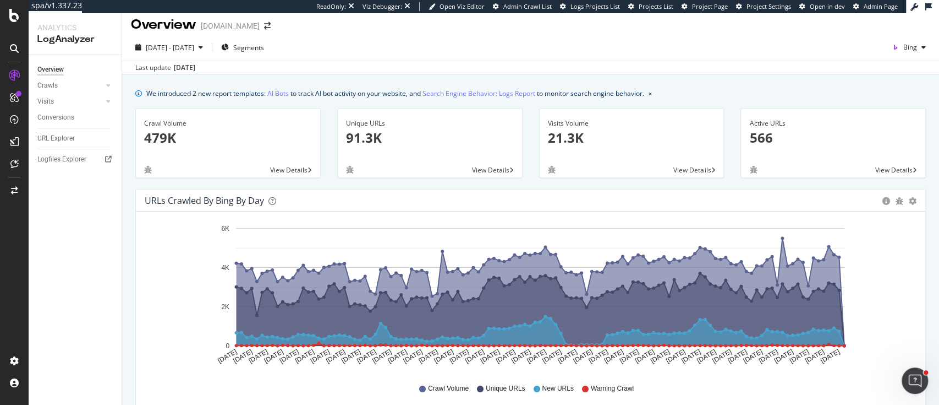
scroll to position [7, 0]
click at [194, 46] on span "2025 May. 15th - Sep. 10th" at bounding box center [170, 46] width 48 height 9
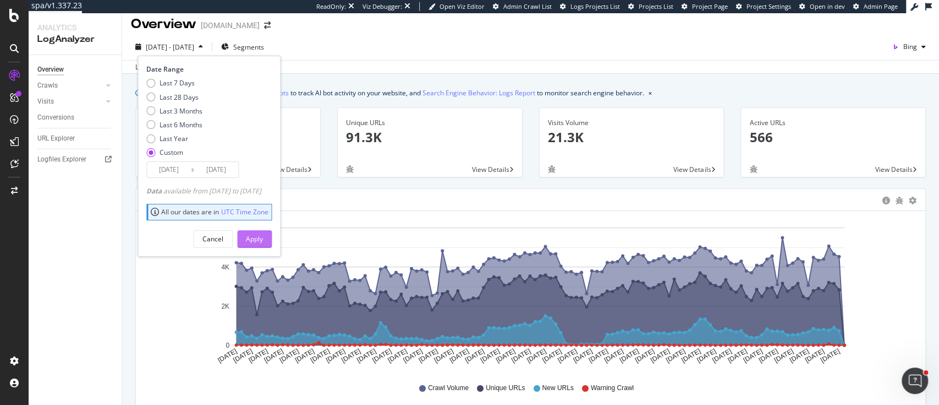
click at [263, 234] on div "Apply" at bounding box center [254, 238] width 17 height 9
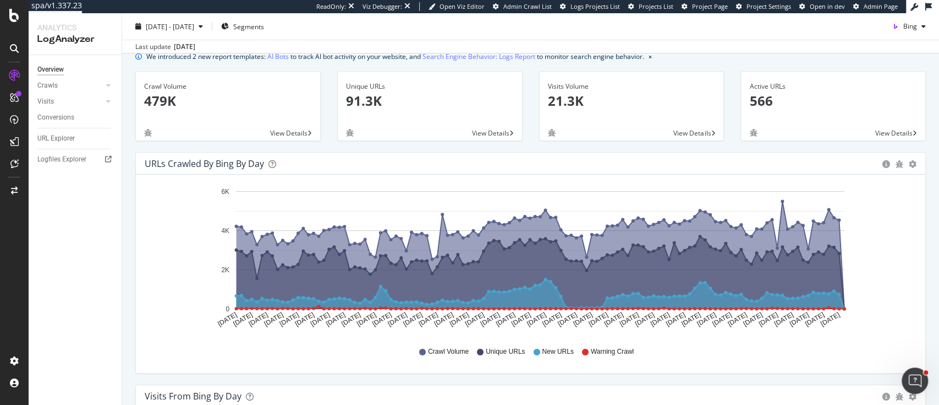
scroll to position [41, 0]
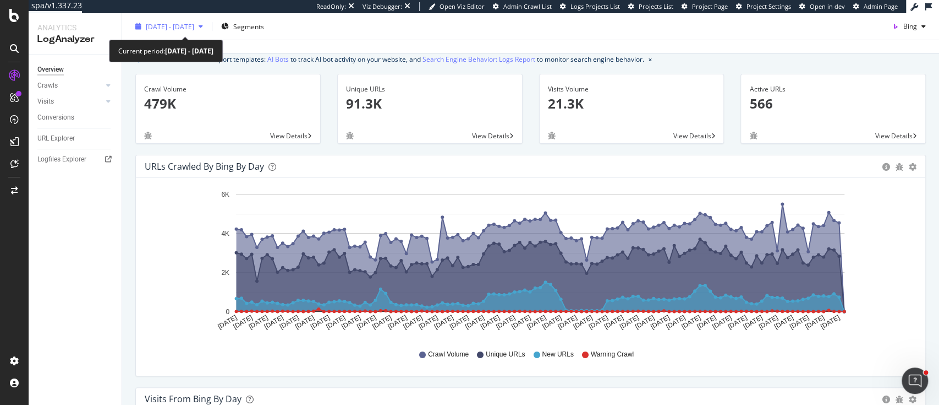
click at [166, 30] on span "2025 May. 15th - Sep. 10th" at bounding box center [170, 25] width 48 height 9
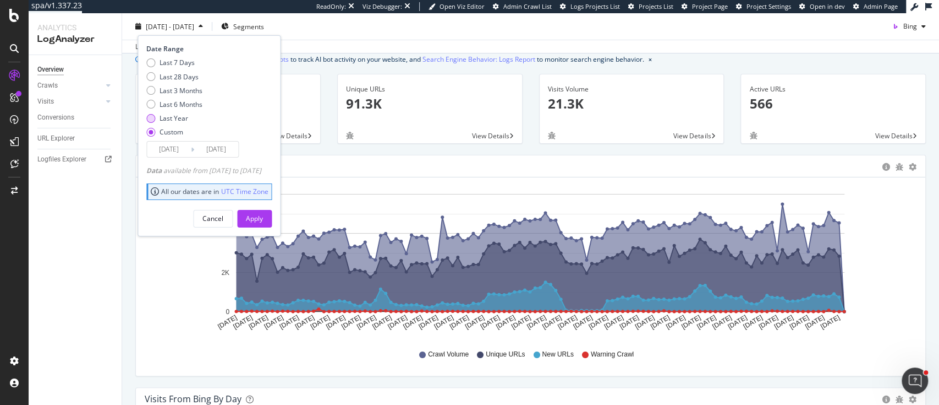
click at [182, 116] on div "Last Year" at bounding box center [174, 117] width 29 height 9
type input "2024/09/11"
click at [263, 214] on div "Apply" at bounding box center [254, 218] width 17 height 9
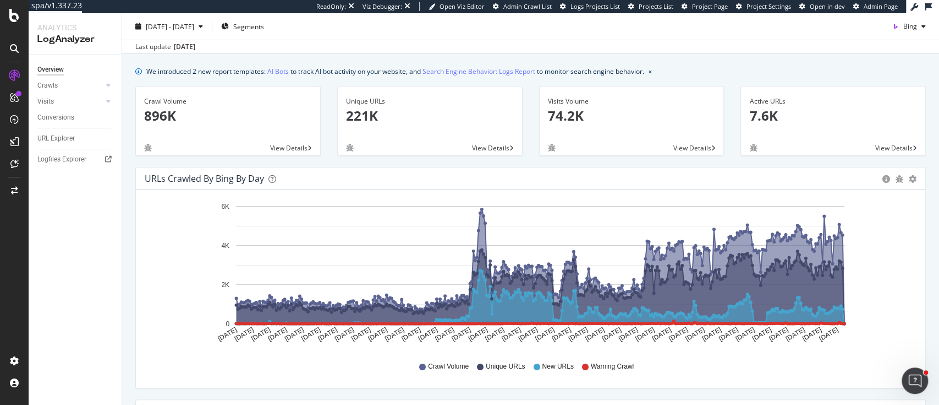
scroll to position [27, 0]
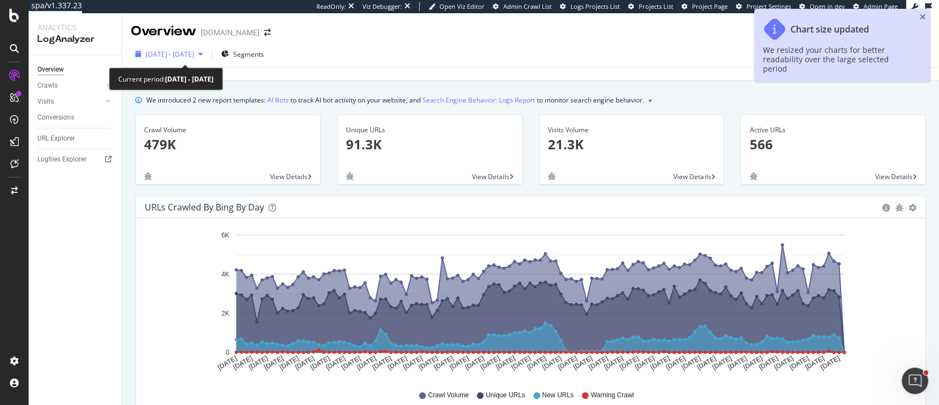
click at [164, 55] on span "2025 May. 15th - Sep. 10th" at bounding box center [170, 54] width 48 height 9
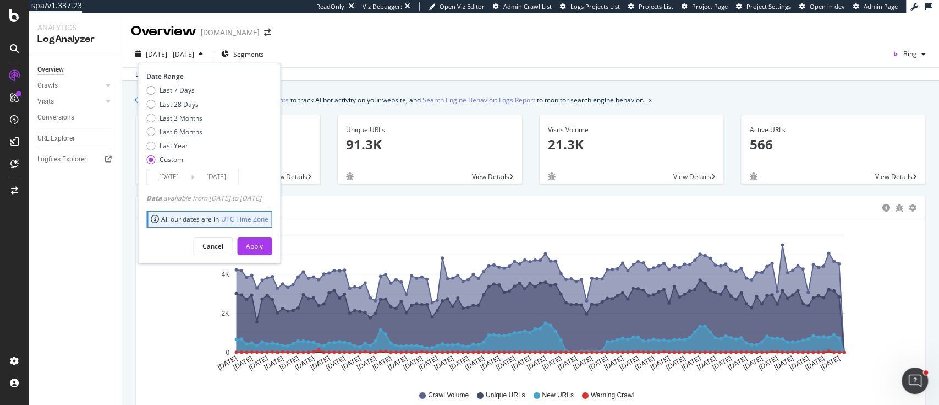
click at [163, 171] on input "2025/05/15" at bounding box center [169, 176] width 44 height 15
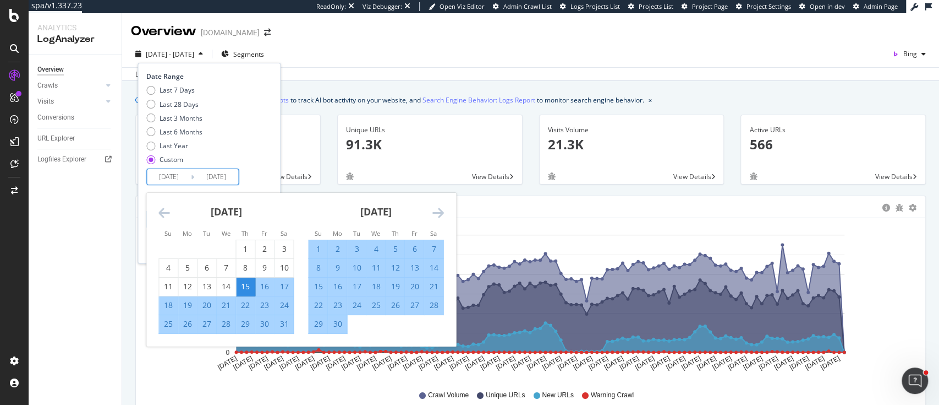
click at [167, 214] on icon "Move backward to switch to the previous month." at bounding box center [164, 212] width 12 height 13
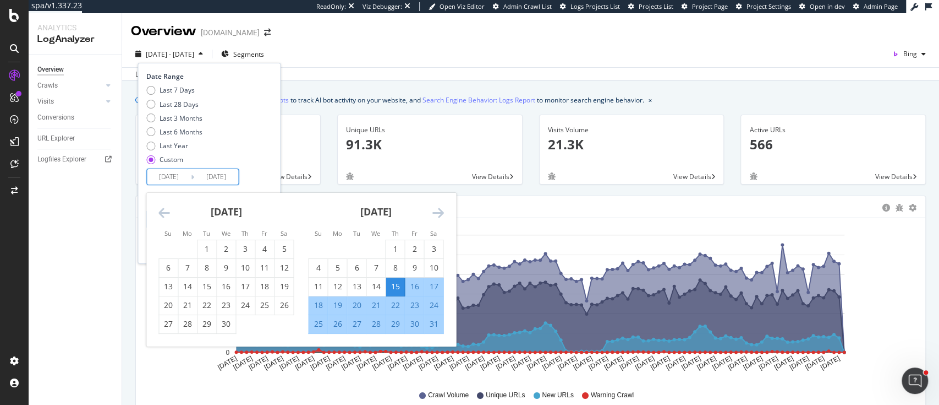
click at [167, 214] on icon "Move backward to switch to the previous month." at bounding box center [164, 212] width 12 height 13
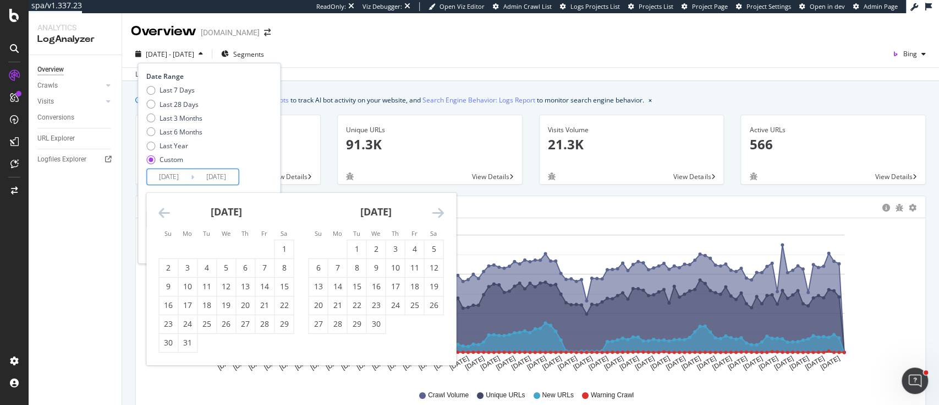
click at [167, 214] on icon "Move backward to switch to the previous month." at bounding box center [164, 212] width 12 height 13
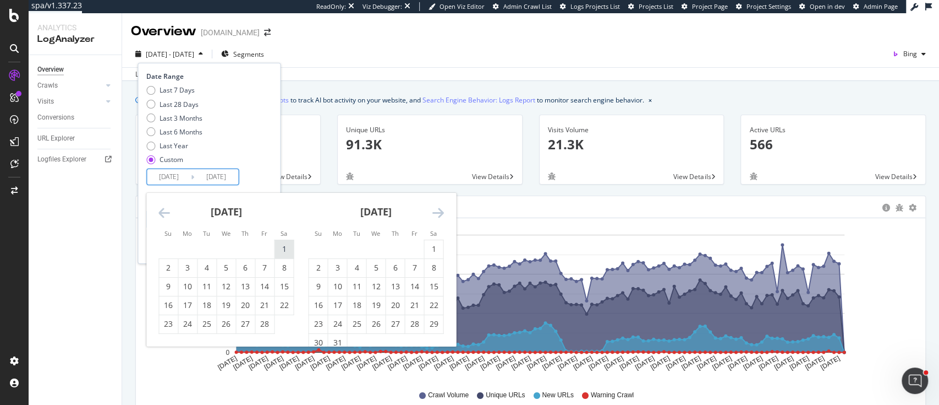
click at [280, 244] on div "1" at bounding box center [284, 248] width 19 height 11
type input "2025/02/01"
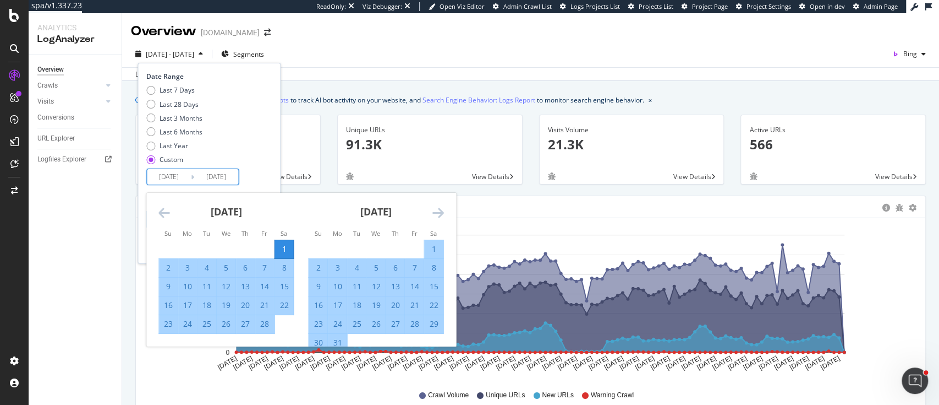
click at [437, 216] on icon "Move forward to switch to the next month." at bounding box center [438, 212] width 12 height 13
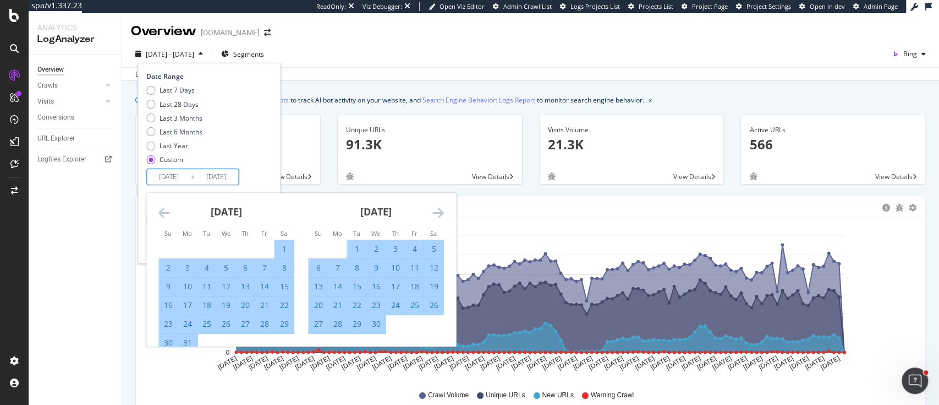
click at [437, 216] on icon "Move forward to switch to the next month." at bounding box center [438, 212] width 12 height 13
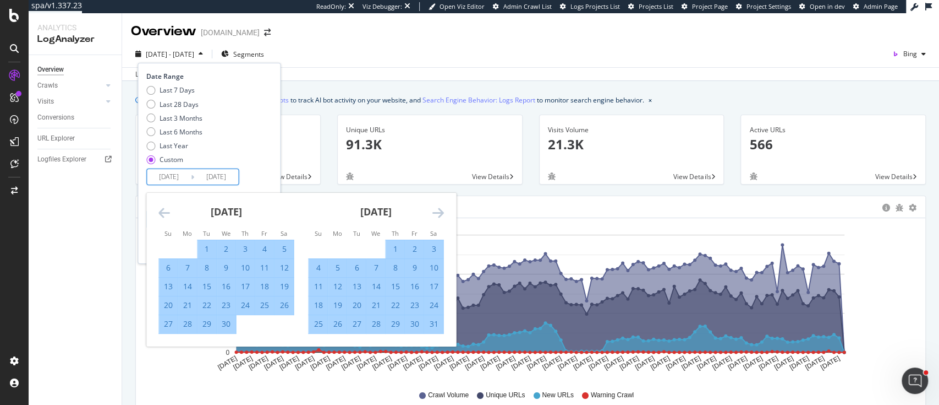
click at [379, 286] on div "14" at bounding box center [376, 286] width 19 height 11
type input "2025/05/14"
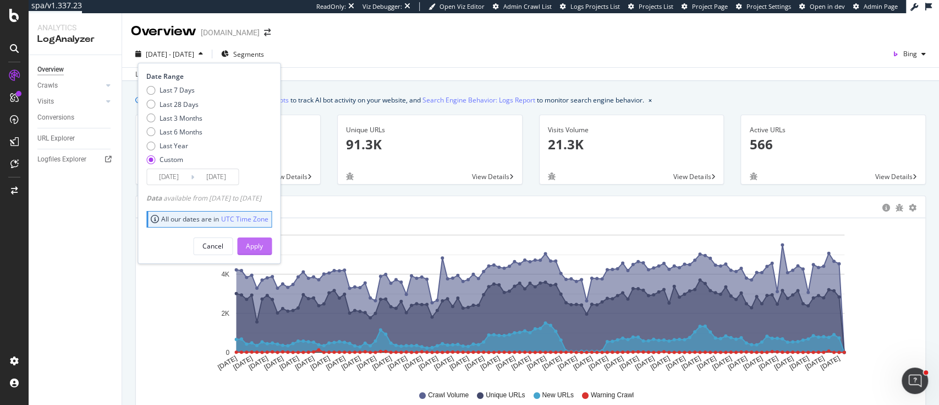
click at [272, 245] on button "Apply" at bounding box center [254, 246] width 35 height 18
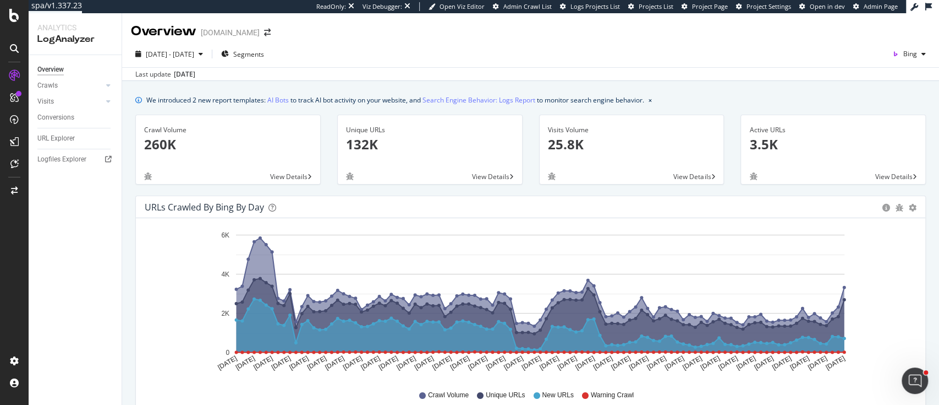
click at [172, 75] on div "Last update Sep. 11, 2025" at bounding box center [165, 74] width 60 height 10
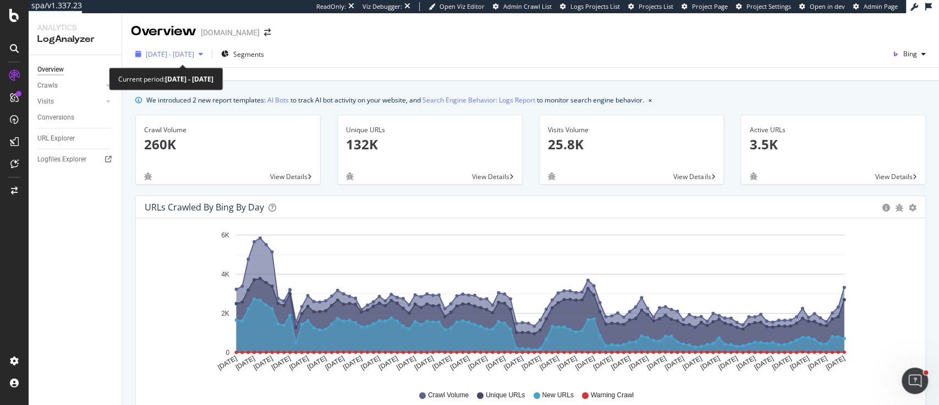
click at [174, 58] on span "2025 Feb. 1st - May. 14th" at bounding box center [170, 54] width 48 height 9
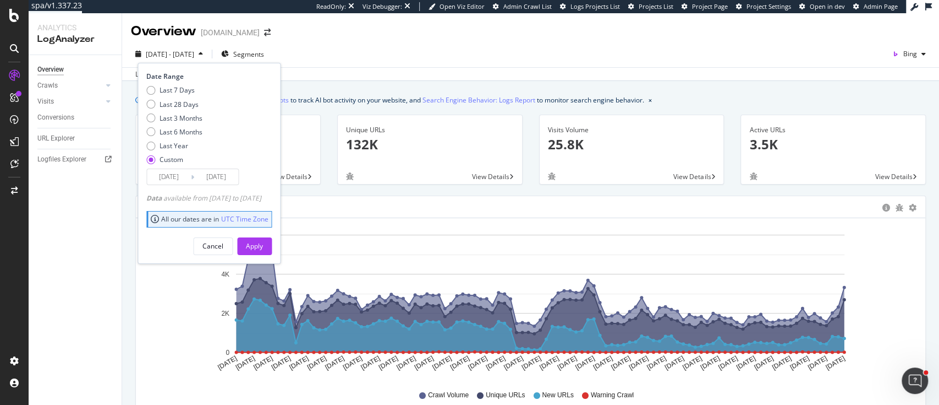
click at [165, 174] on input "2025/02/01" at bounding box center [169, 176] width 44 height 15
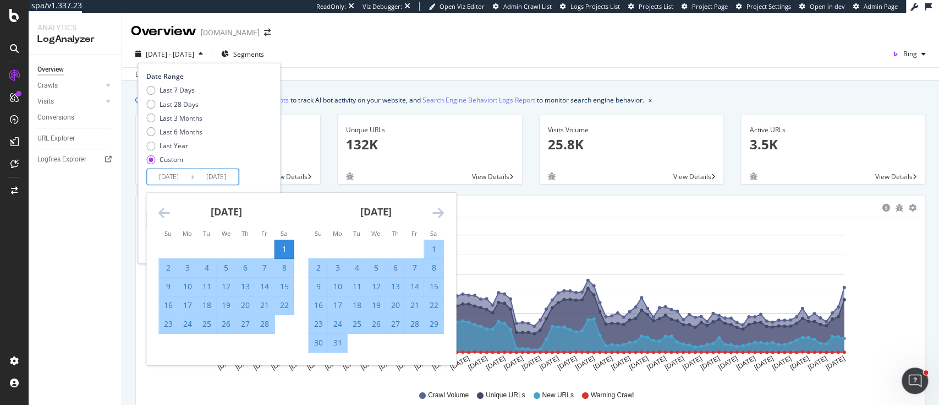
click at [163, 207] on icon "Move backward to switch to the previous month." at bounding box center [164, 212] width 12 height 13
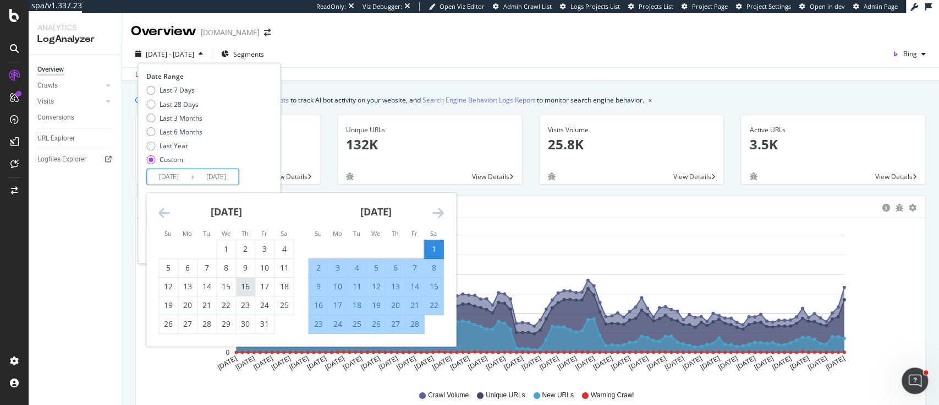
click at [250, 283] on div "16" at bounding box center [245, 286] width 19 height 11
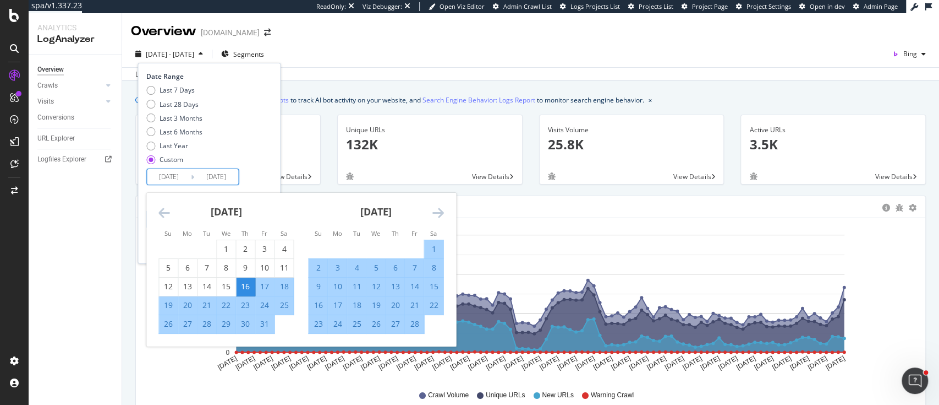
type input "2025/01/16"
click at [269, 160] on div "Last 7 Days Last 28 Days Last 3 Months Last 6 Months Last Year Custom" at bounding box center [207, 126] width 123 height 83
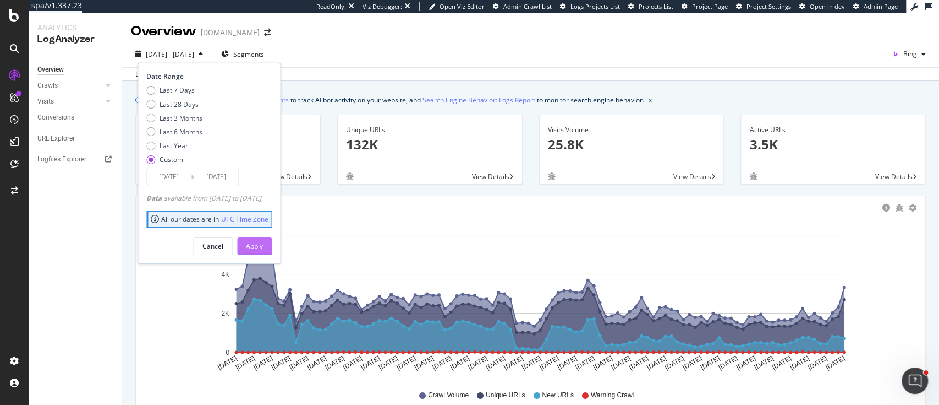
click at [263, 253] on div "Apply" at bounding box center [254, 246] width 17 height 17
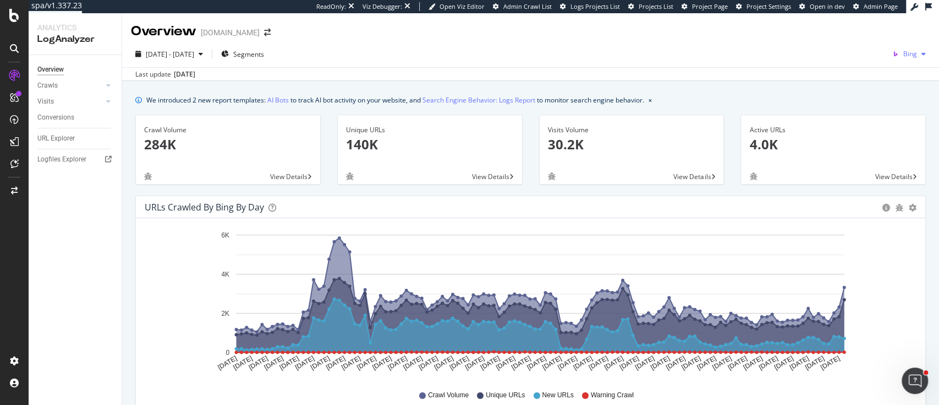
click at [900, 61] on div "Bing" at bounding box center [909, 54] width 42 height 17
click at [841, 48] on span "Bing" at bounding box center [847, 44] width 41 height 10
click at [905, 47] on div "Bing" at bounding box center [909, 54] width 42 height 17
click at [854, 42] on span "Bing" at bounding box center [847, 44] width 41 height 10
click at [922, 53] on icon "button" at bounding box center [924, 54] width 4 height 7
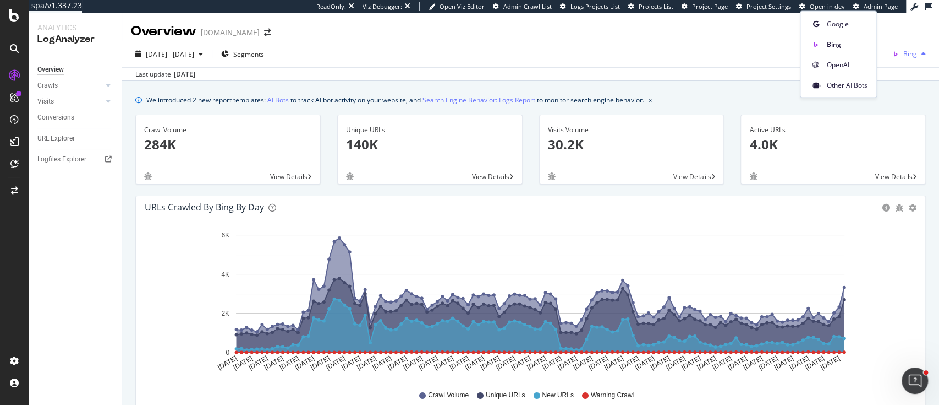
click at [922, 53] on icon "button" at bounding box center [924, 54] width 4 height 7
click at [917, 54] on div "button" at bounding box center [923, 54] width 13 height 7
click at [865, 26] on span "Google" at bounding box center [847, 24] width 41 height 10
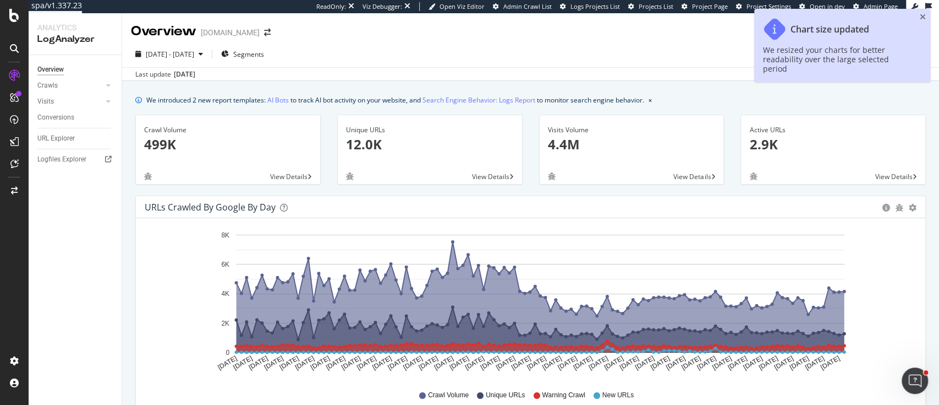
click at [870, 103] on div "We introduced 2 new report templates: AI Bots to track AI bot activity on your …" at bounding box center [530, 100] width 791 height 12
click at [923, 14] on icon "close toast" at bounding box center [923, 17] width 6 height 8
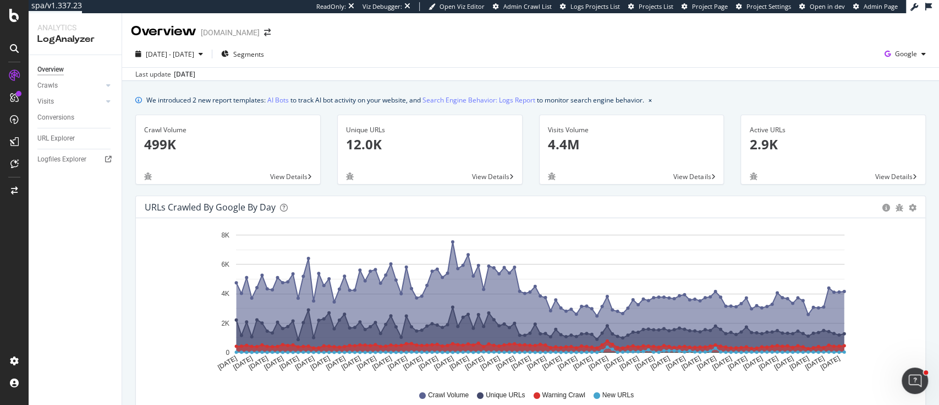
click at [898, 43] on div "2025 Jan. 16th - May. 14th Segments Google Last update Sep. 11, 2025" at bounding box center [530, 61] width 817 height 40
click at [895, 53] on span "Google" at bounding box center [906, 53] width 22 height 9
click at [839, 42] on span "Bing" at bounding box center [839, 44] width 41 height 10
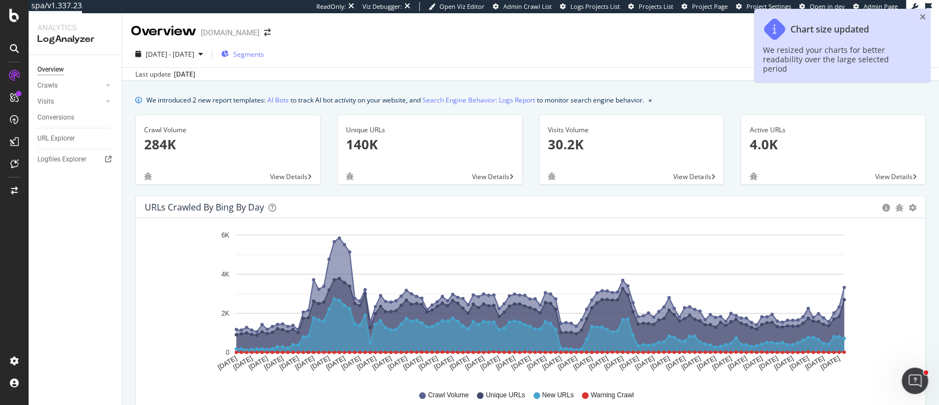
click at [264, 59] on div "Segments" at bounding box center [242, 54] width 43 height 17
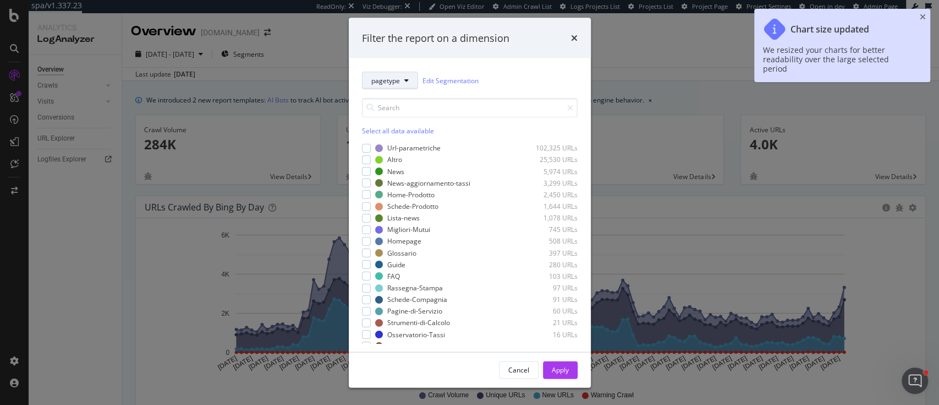
click at [387, 79] on span "pagetype" at bounding box center [385, 79] width 29 height 9
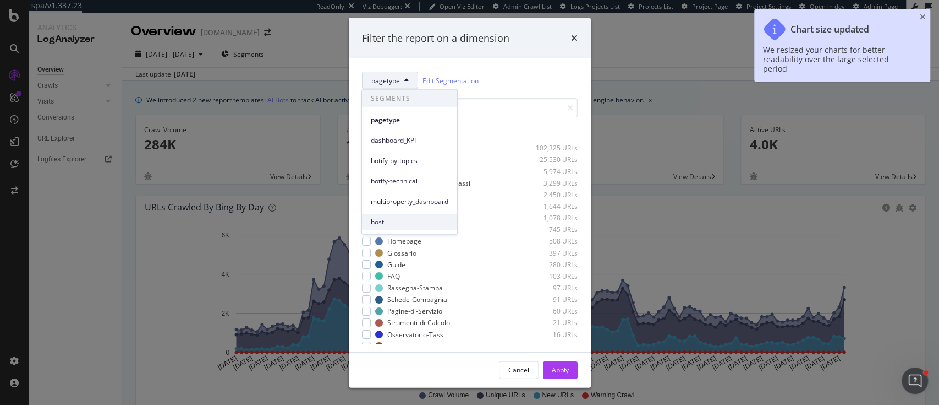
click at [391, 222] on span "host" at bounding box center [410, 221] width 78 height 10
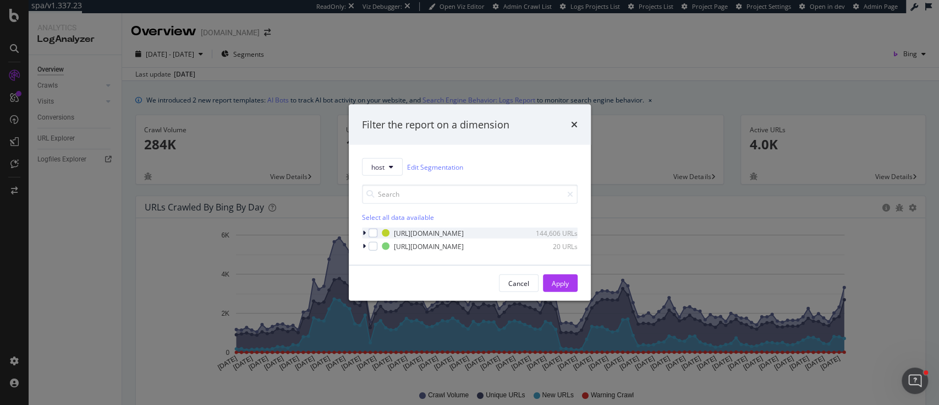
click at [365, 233] on icon "modal" at bounding box center [364, 232] width 3 height 7
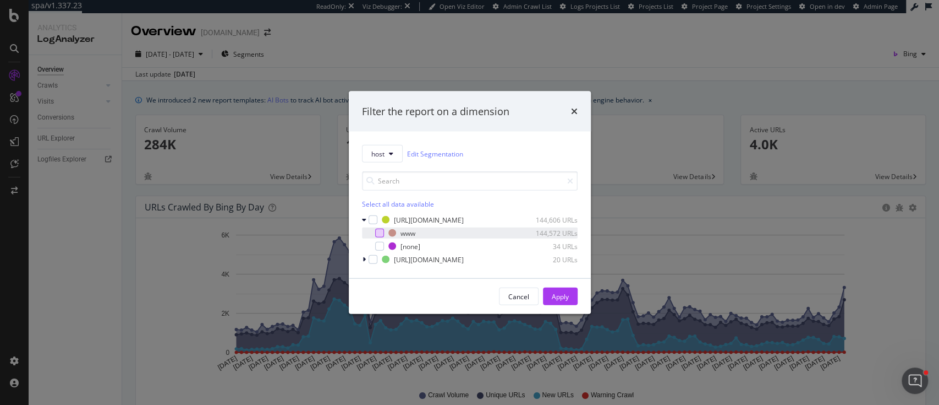
click at [380, 232] on div "modal" at bounding box center [379, 232] width 9 height 9
click at [554, 293] on div "Apply" at bounding box center [560, 295] width 17 height 9
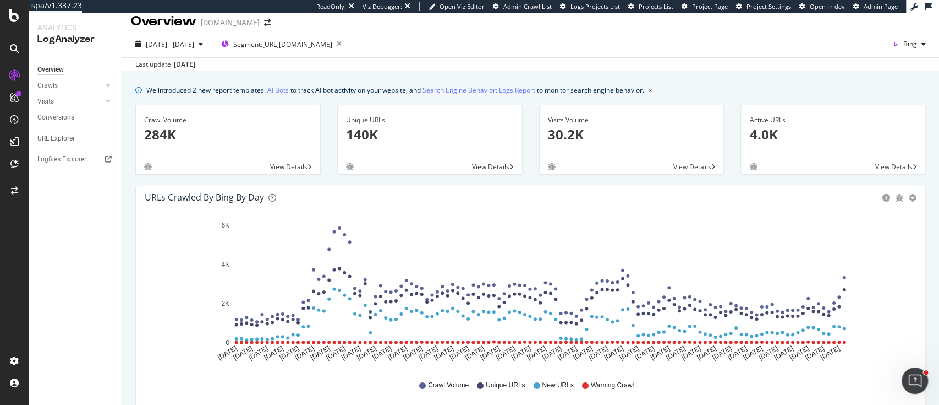
scroll to position [13, 0]
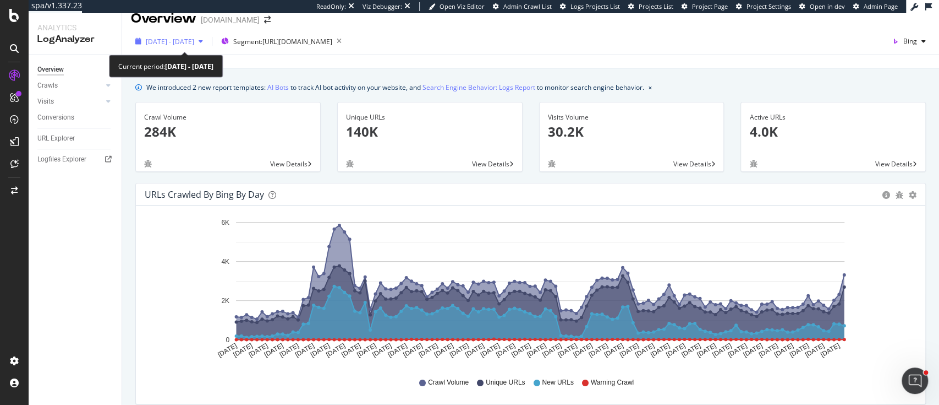
click at [183, 48] on div "2025 Jan. 16th - May. 14th" at bounding box center [169, 41] width 76 height 17
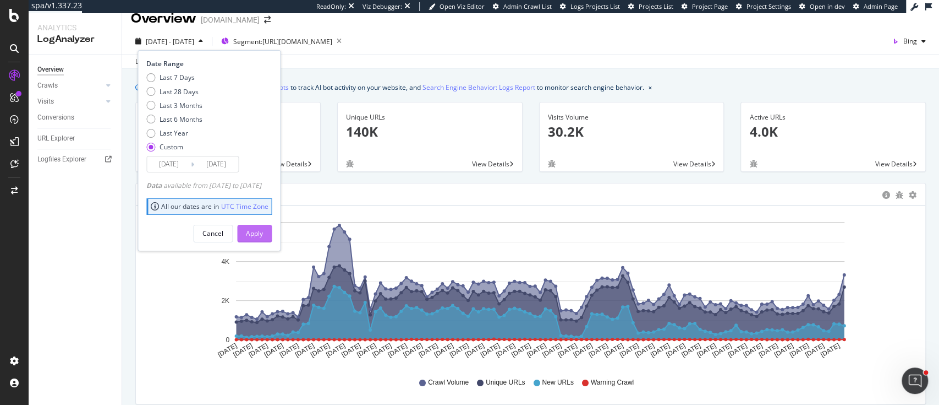
click at [263, 229] on div "Apply" at bounding box center [254, 232] width 17 height 9
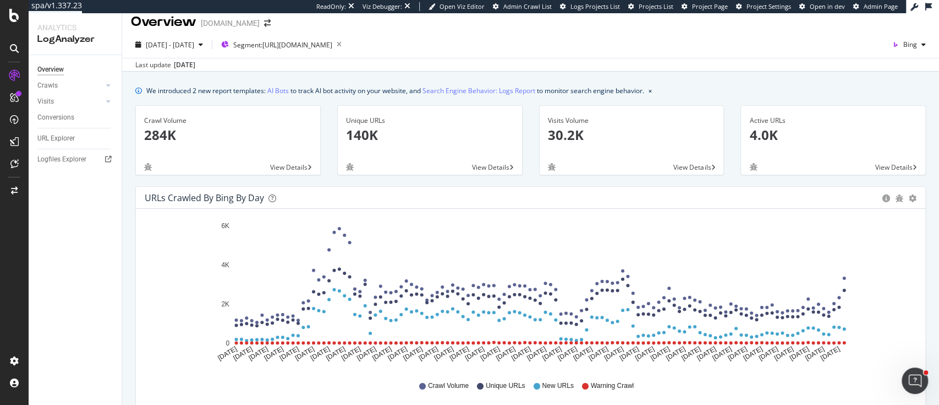
scroll to position [9, 0]
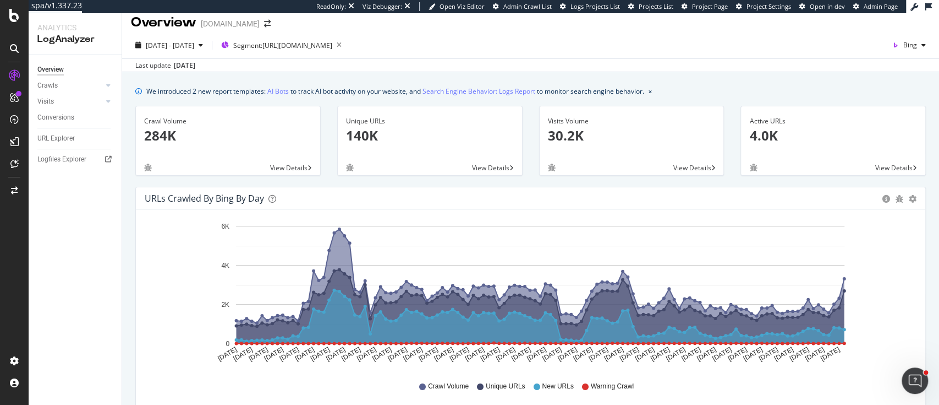
click at [502, 165] on span "View Details" at bounding box center [490, 167] width 37 height 9
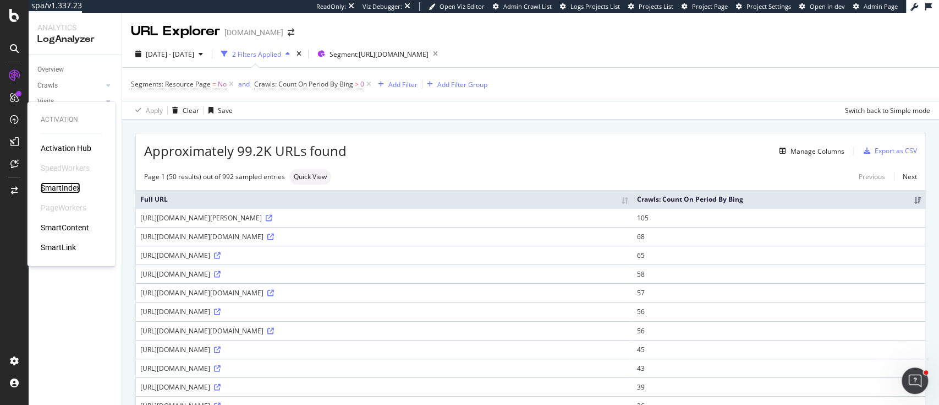
click at [58, 183] on div "SmartIndex" at bounding box center [61, 187] width 40 height 11
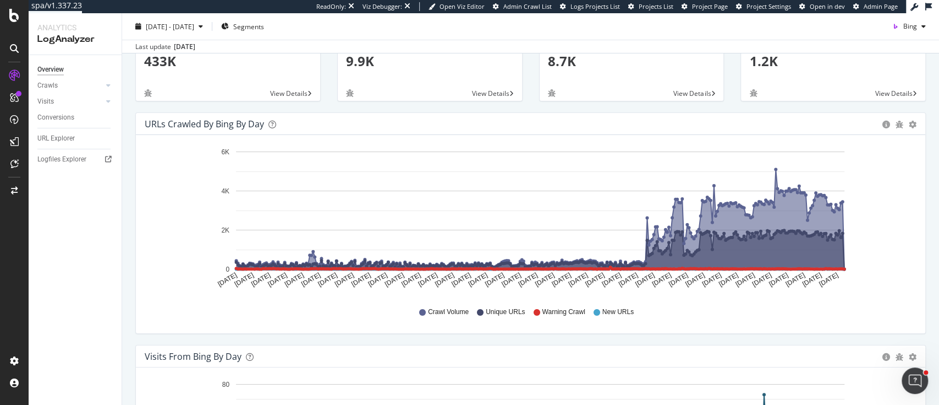
scroll to position [84, 0]
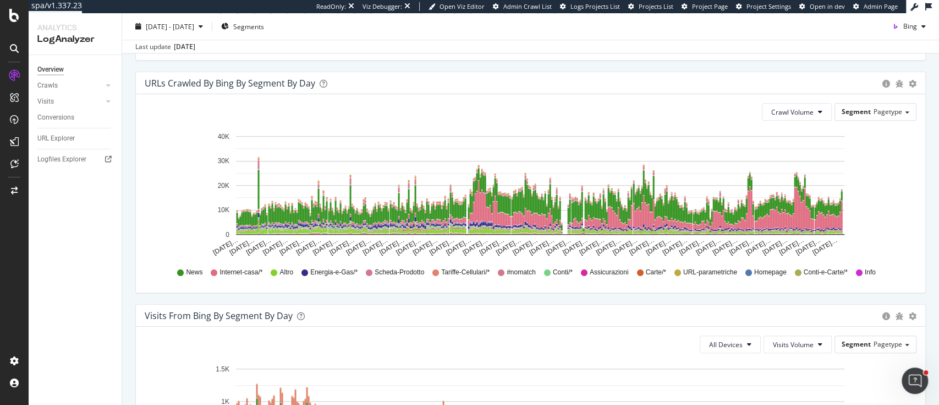
scroll to position [589, 0]
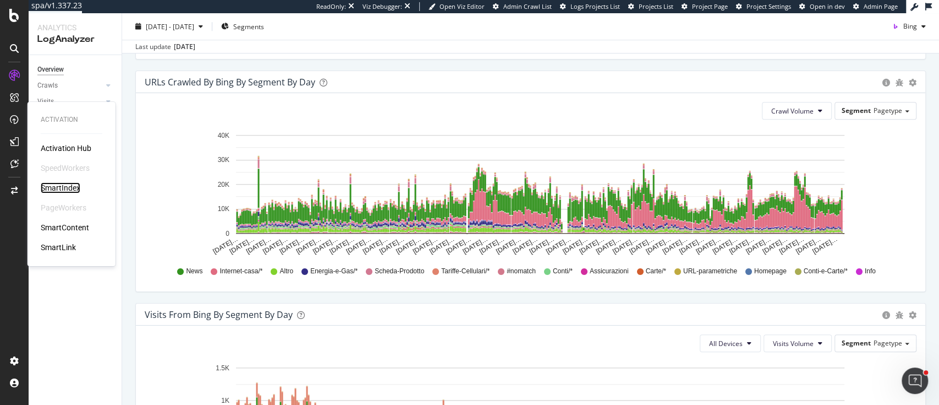
click at [57, 188] on div "SmartIndex" at bounding box center [61, 187] width 40 height 11
